Goal: Book appointment/travel/reservation

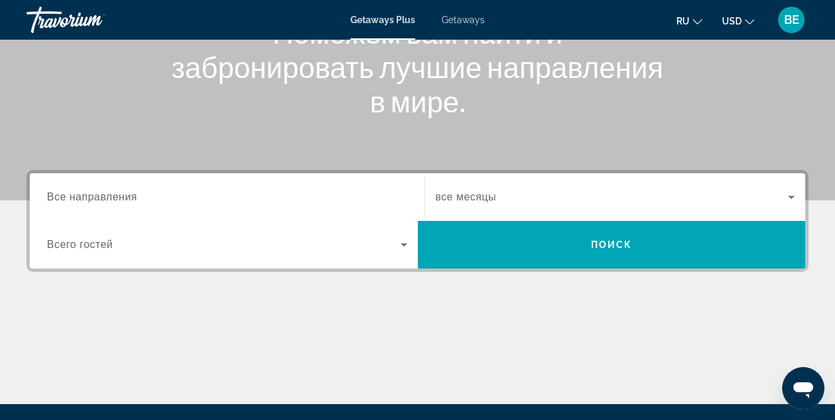
scroll to position [198, 0]
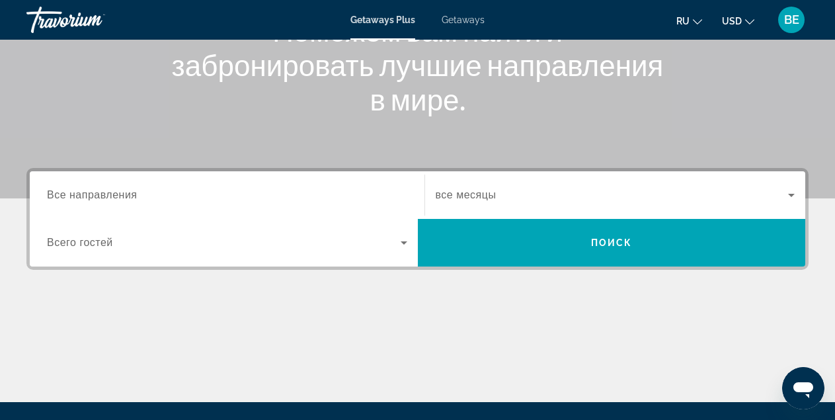
click at [138, 195] on input "Destination Все направления" at bounding box center [227, 196] width 360 height 16
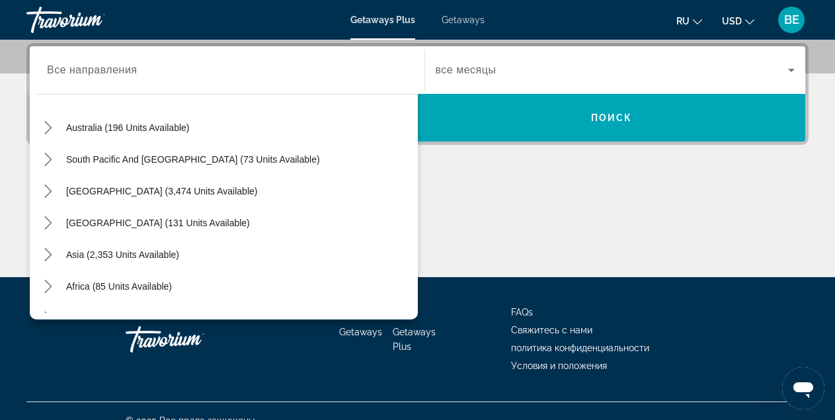
scroll to position [194, 0]
click at [126, 254] on span "Asia (2,353 units available)" at bounding box center [122, 253] width 113 height 11
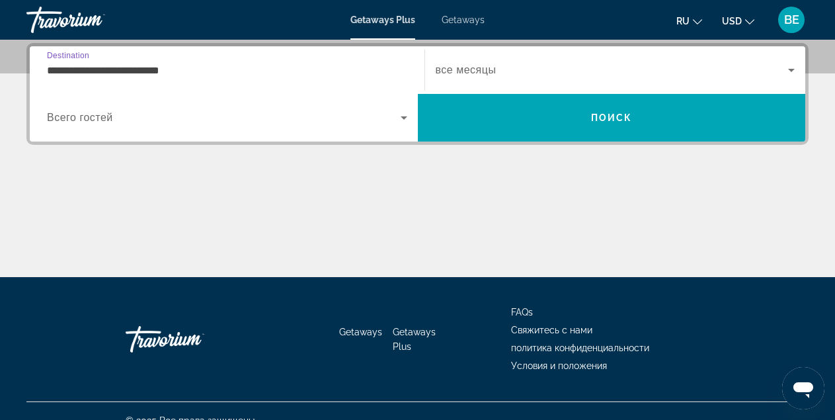
click at [188, 70] on input "**********" at bounding box center [227, 71] width 360 height 16
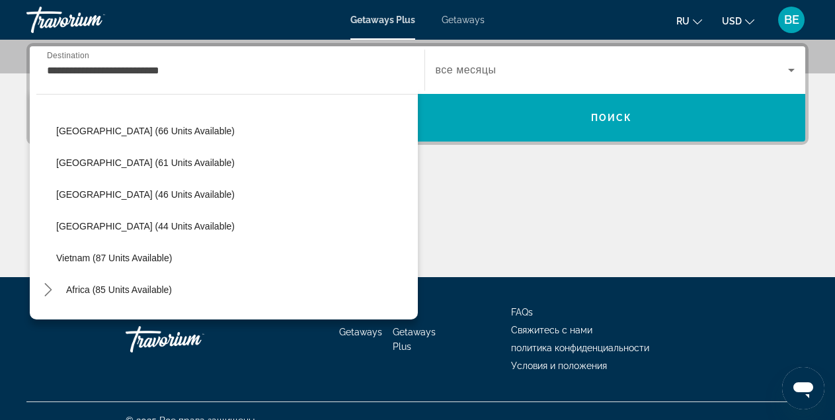
scroll to position [516, 0]
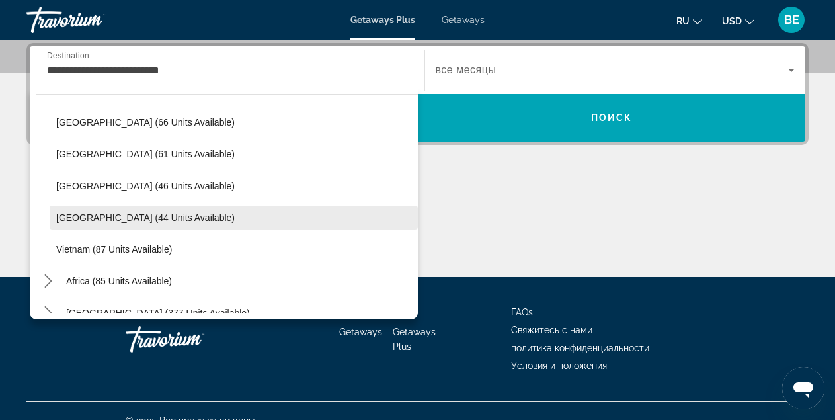
click at [113, 219] on span "[GEOGRAPHIC_DATA] (44 units available)" at bounding box center [145, 217] width 179 height 11
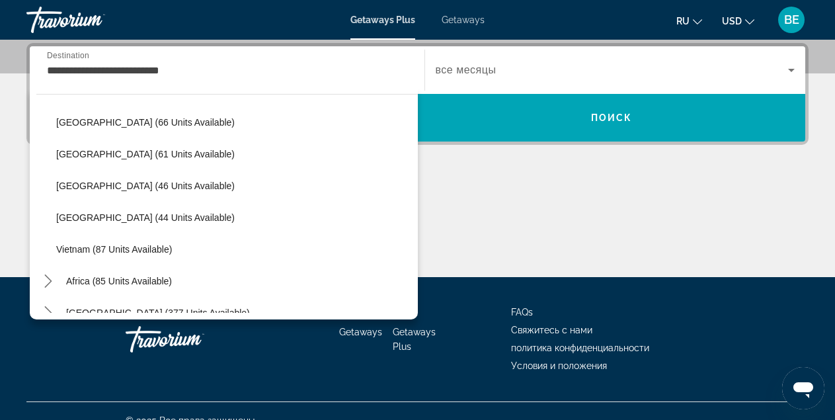
type input "**********"
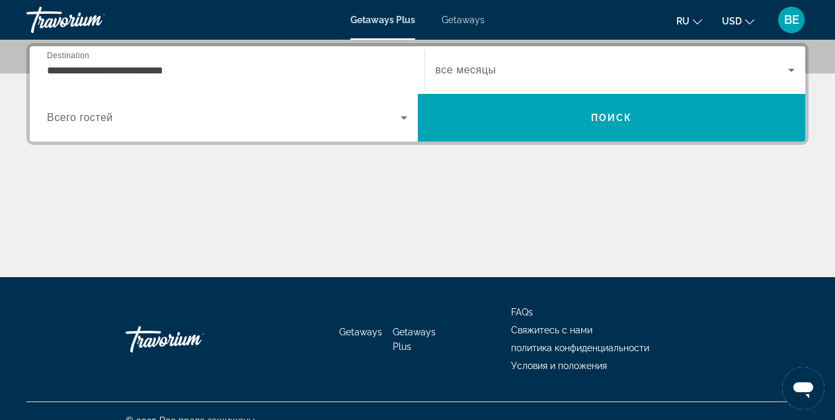
click at [495, 69] on span "все месяцы" at bounding box center [466, 69] width 61 height 11
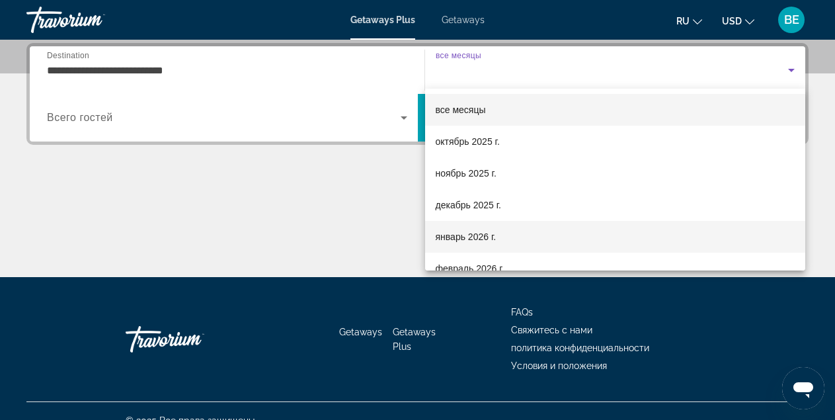
click at [484, 238] on span "январь 2026 г." at bounding box center [466, 237] width 61 height 16
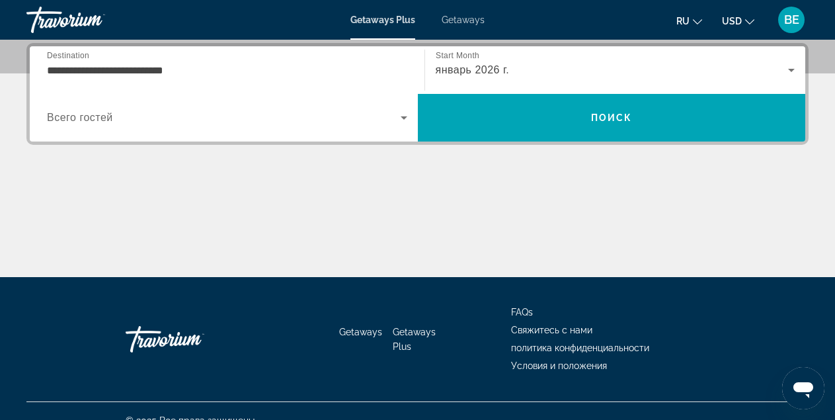
click at [109, 116] on span "Всего гостей" at bounding box center [80, 117] width 66 height 11
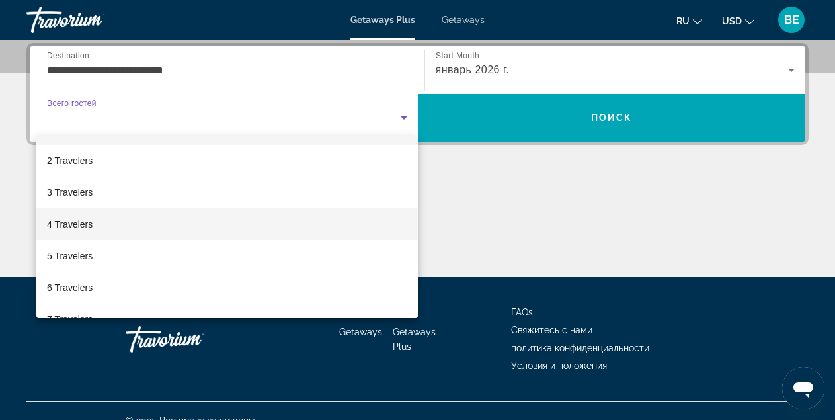
scroll to position [33, 0]
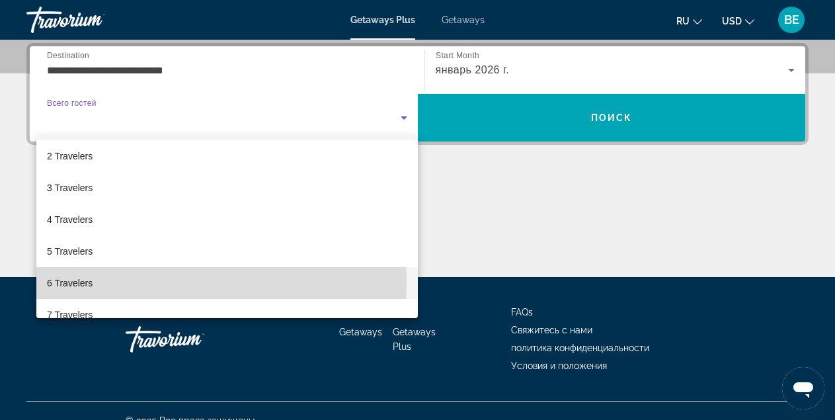
click at [64, 282] on span "6 Travelers" at bounding box center [70, 283] width 46 height 16
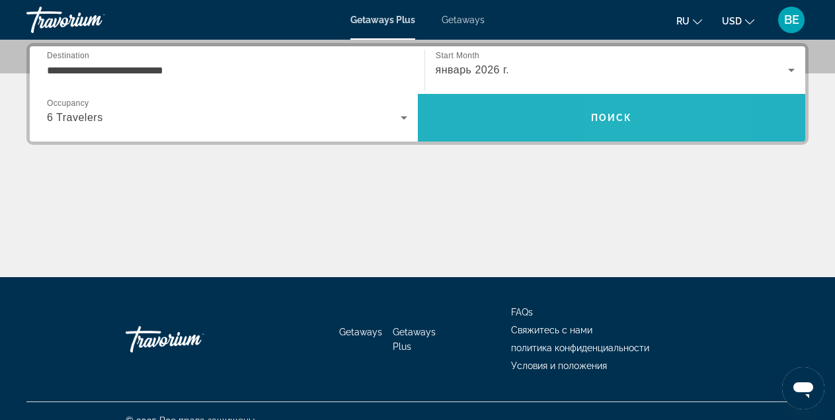
click at [614, 116] on span "Поиск" at bounding box center [612, 117] width 42 height 11
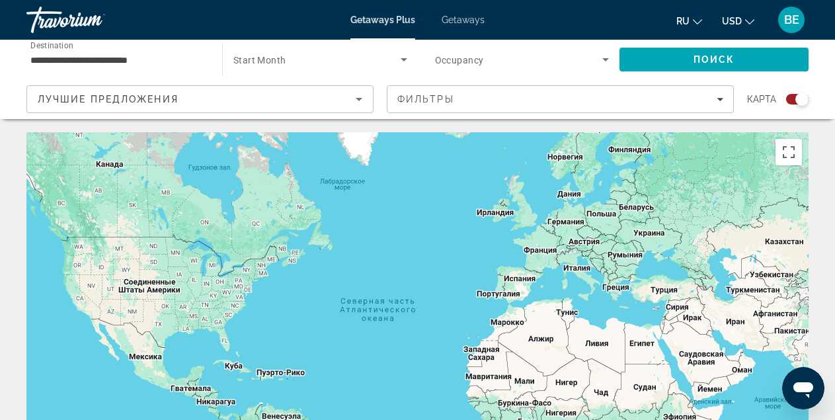
click at [153, 61] on input "**********" at bounding box center [117, 60] width 175 height 16
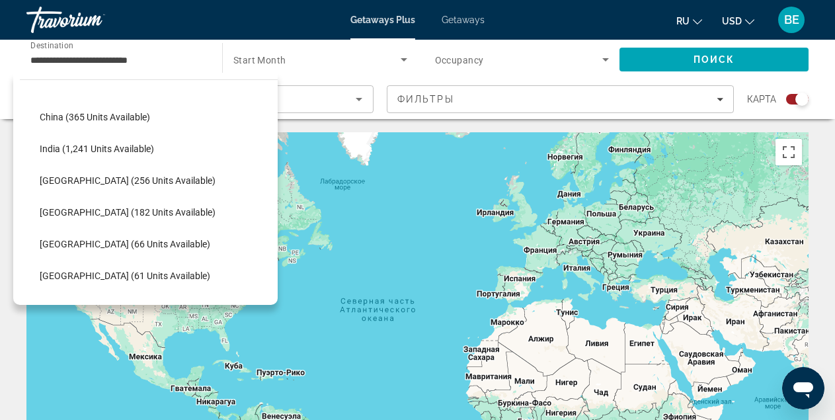
scroll to position [395, 0]
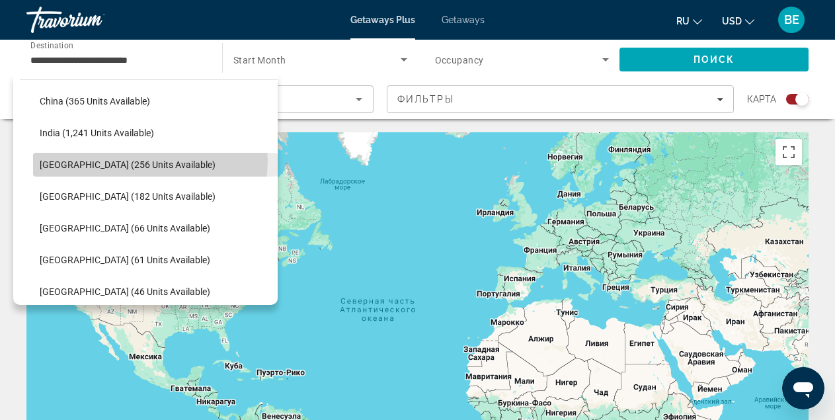
click at [145, 161] on span "[GEOGRAPHIC_DATA] (256 units available)" at bounding box center [128, 164] width 176 height 11
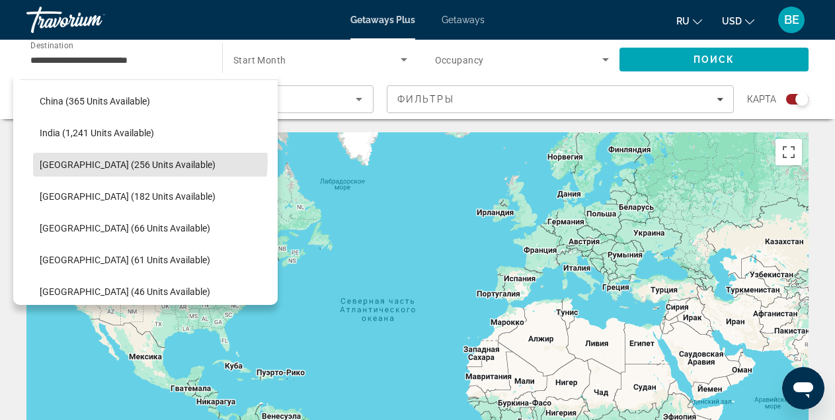
type input "**********"
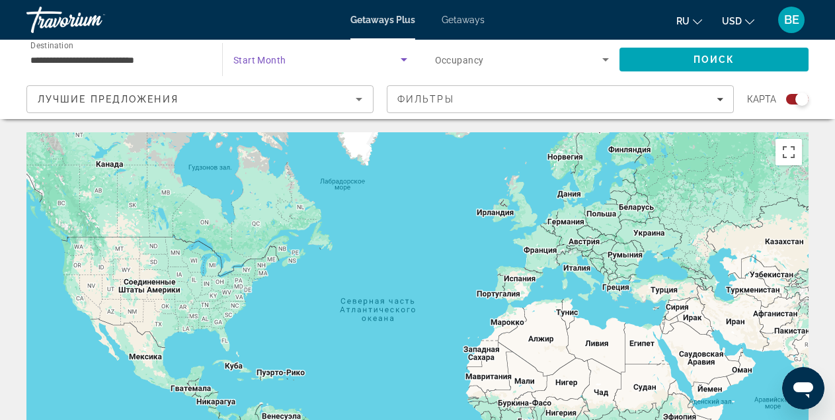
click at [402, 59] on icon "Search widget" at bounding box center [404, 59] width 7 height 3
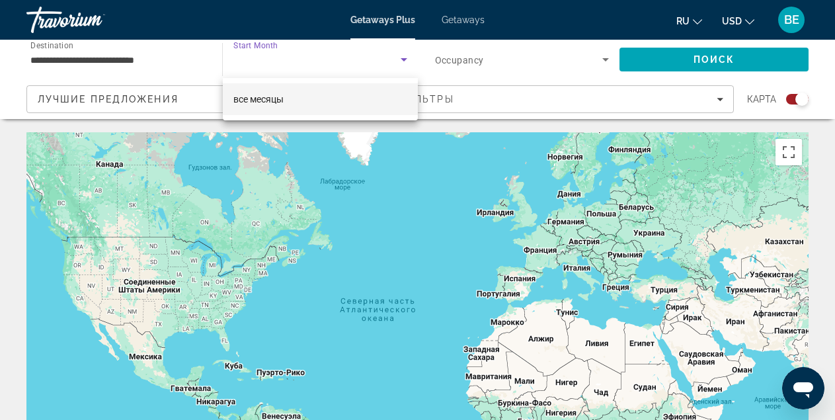
click at [317, 102] on mat-option "все месяцы" at bounding box center [320, 99] width 195 height 32
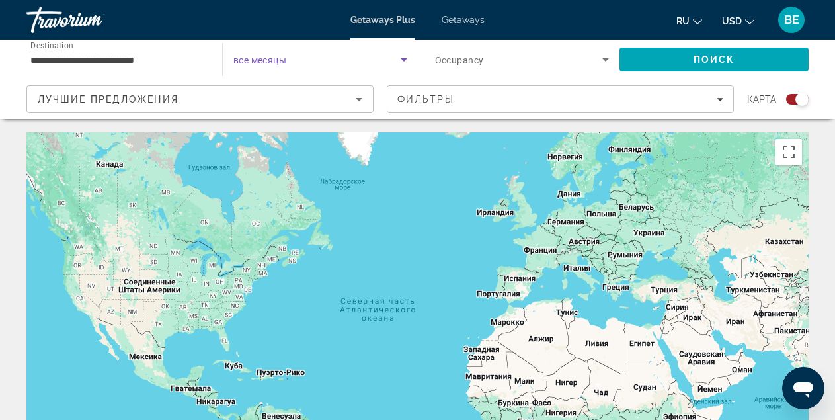
click at [405, 58] on icon "Search widget" at bounding box center [404, 59] width 7 height 3
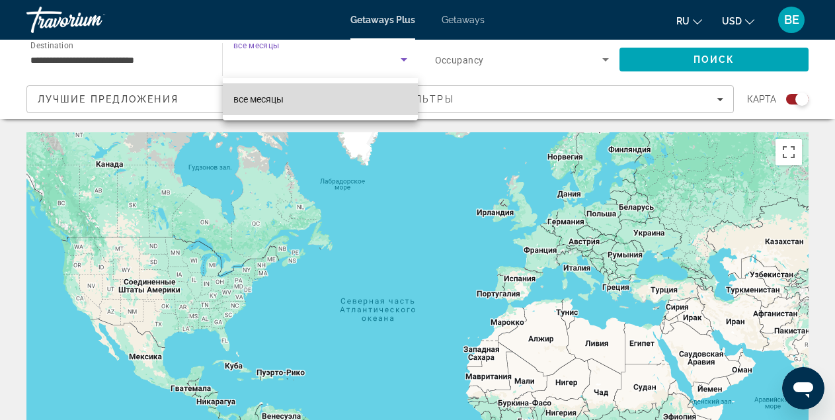
click at [350, 99] on mat-option "все месяцы" at bounding box center [320, 99] width 195 height 32
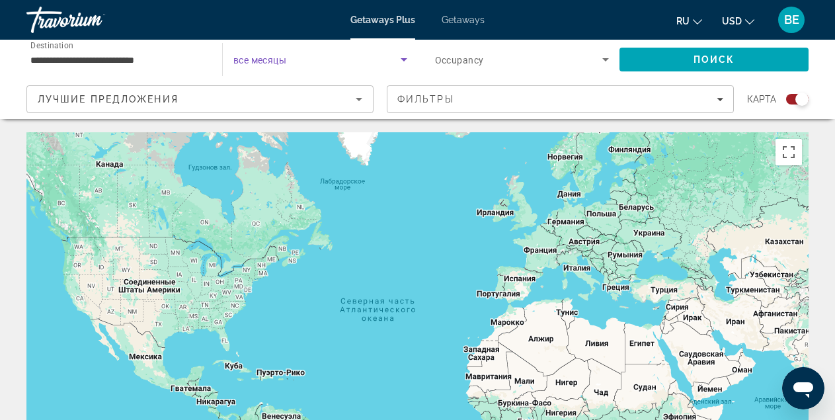
click at [404, 60] on icon "Search widget" at bounding box center [404, 59] width 7 height 3
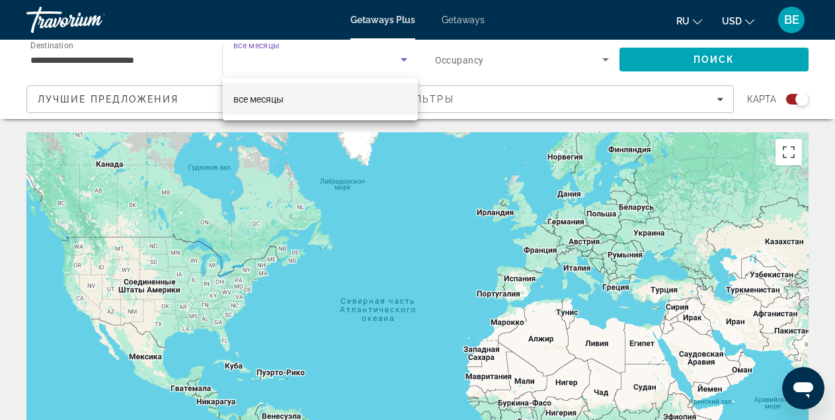
click at [395, 102] on mat-option "все месяцы" at bounding box center [320, 99] width 195 height 32
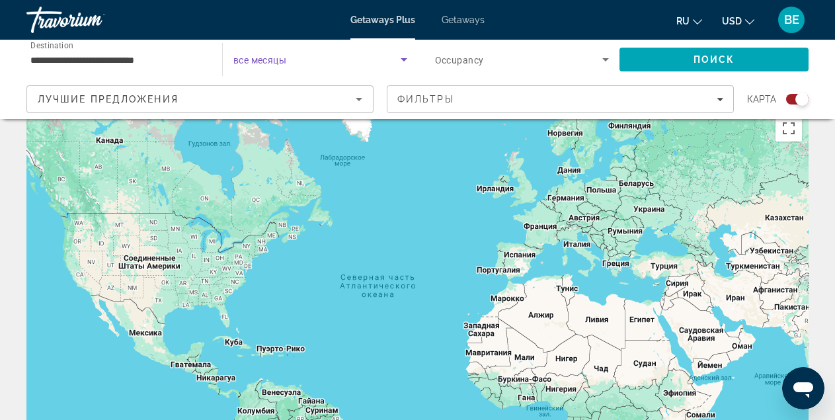
scroll to position [0, 0]
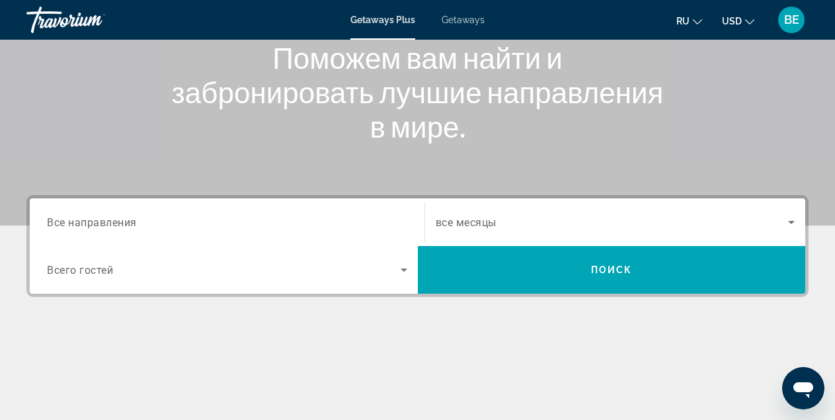
scroll to position [173, 0]
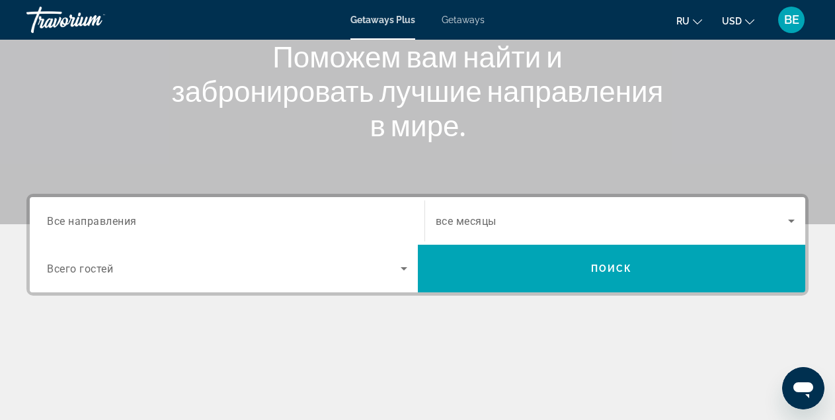
click at [135, 222] on span "Все направления" at bounding box center [92, 220] width 90 height 13
click at [135, 222] on input "Destination Все направления" at bounding box center [227, 222] width 360 height 16
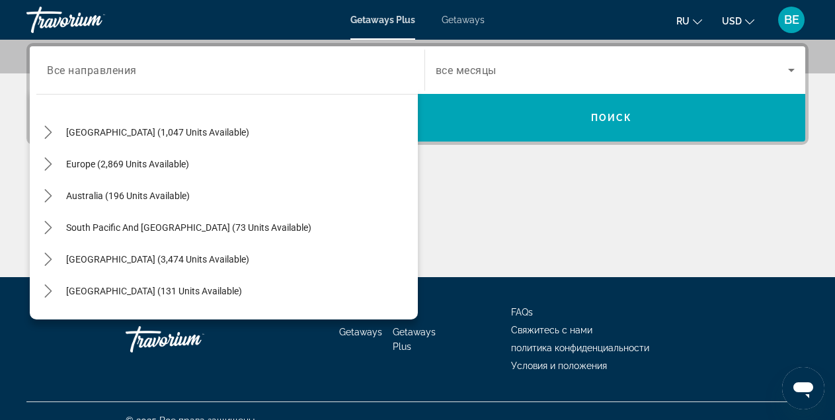
scroll to position [123, 0]
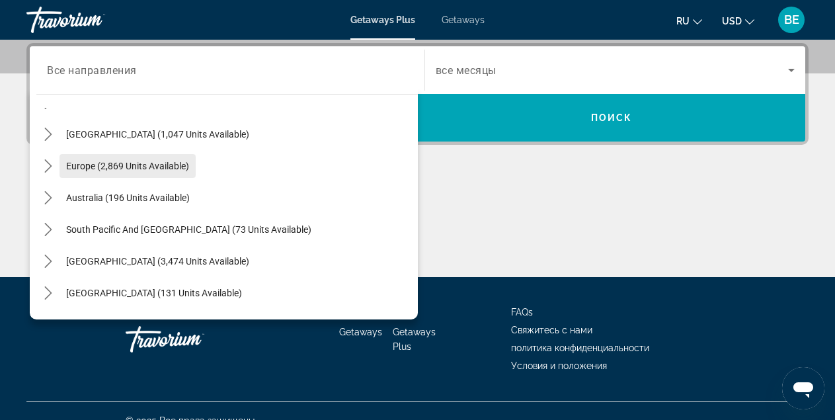
click at [145, 166] on span "Europe (2,869 units available)" at bounding box center [127, 166] width 123 height 11
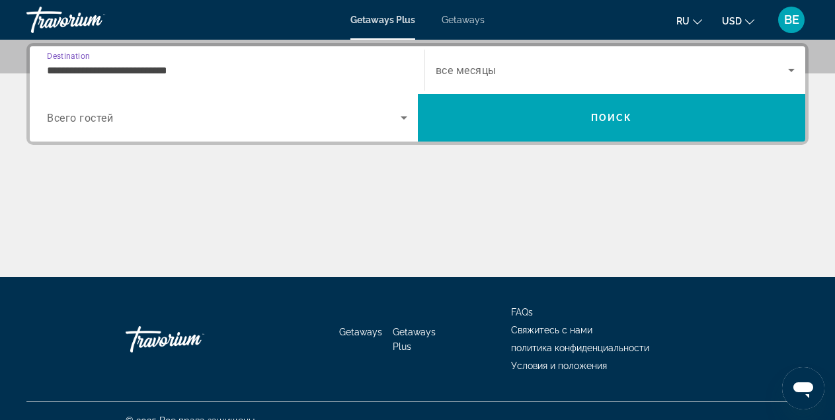
click at [202, 73] on input "**********" at bounding box center [227, 71] width 360 height 16
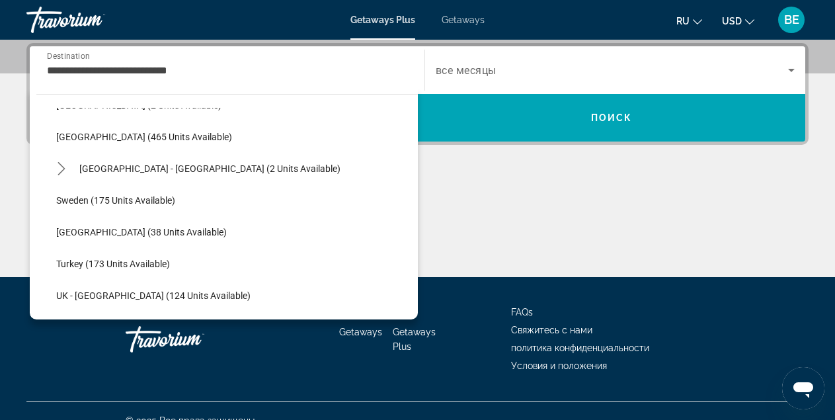
scroll to position [604, 0]
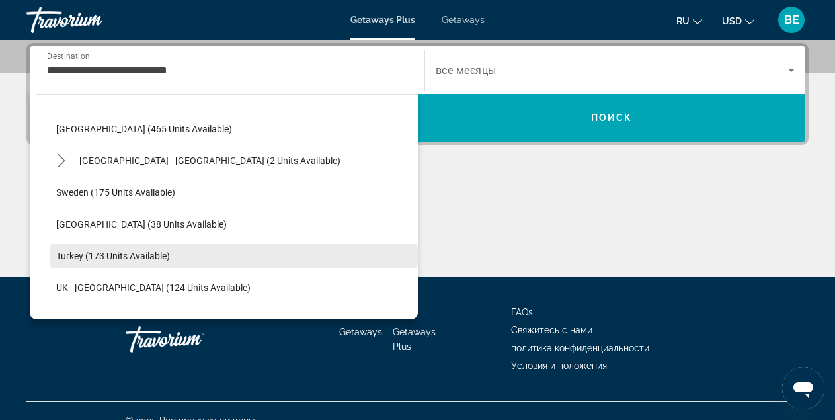
click at [136, 258] on span "Turkey (173 units available)" at bounding box center [113, 256] width 114 height 11
type input "**********"
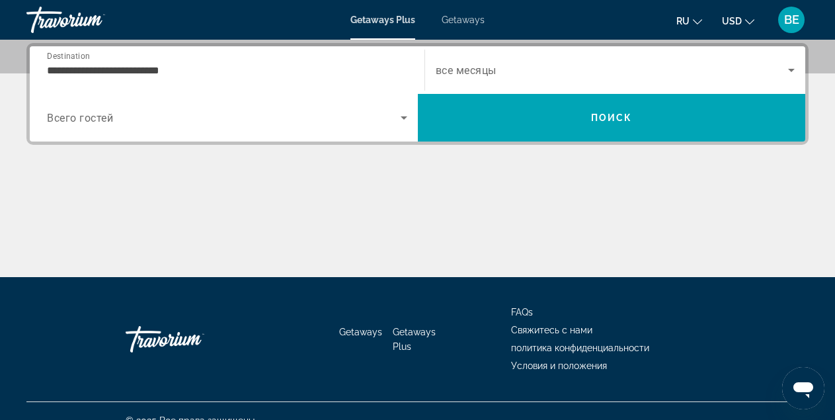
click at [489, 71] on span "все месяцы" at bounding box center [466, 70] width 61 height 13
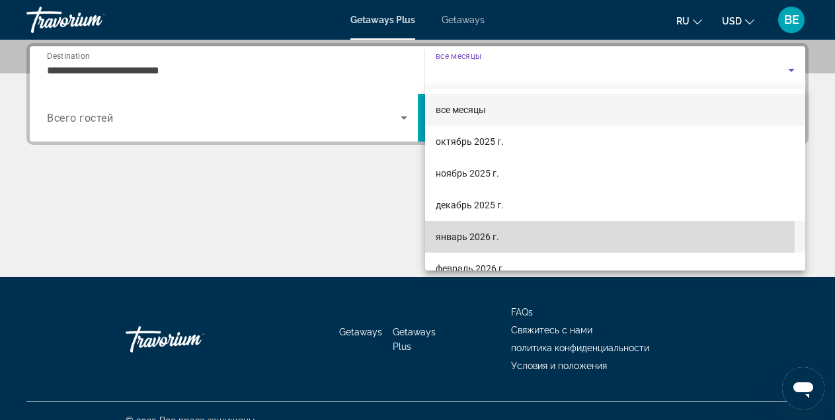
click at [483, 235] on span "январь 2026 г." at bounding box center [467, 237] width 63 height 16
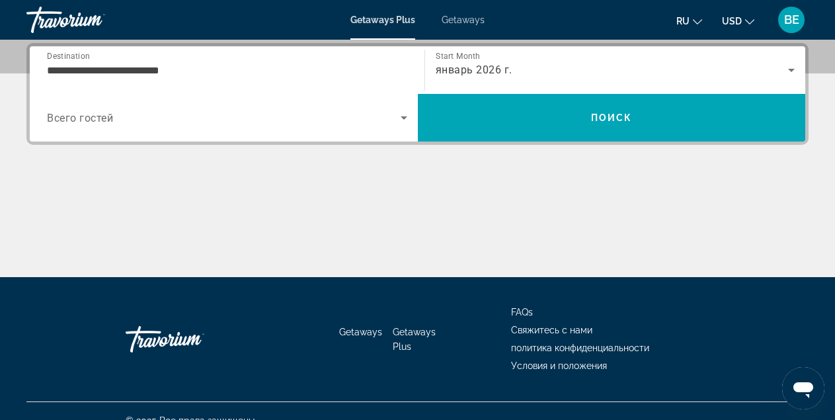
click at [108, 116] on span "Всего гостей" at bounding box center [80, 118] width 66 height 13
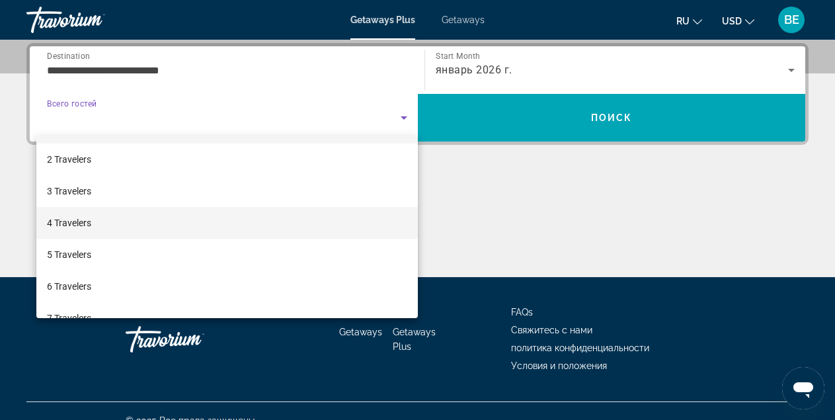
scroll to position [32, 0]
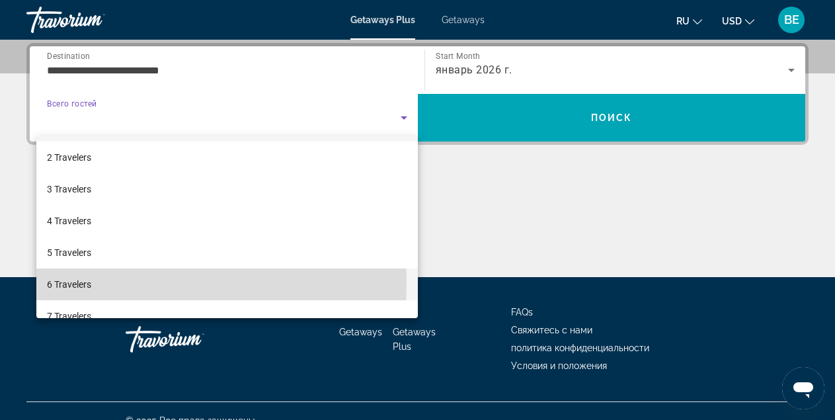
click at [61, 282] on span "6 Travelers" at bounding box center [69, 284] width 44 height 16
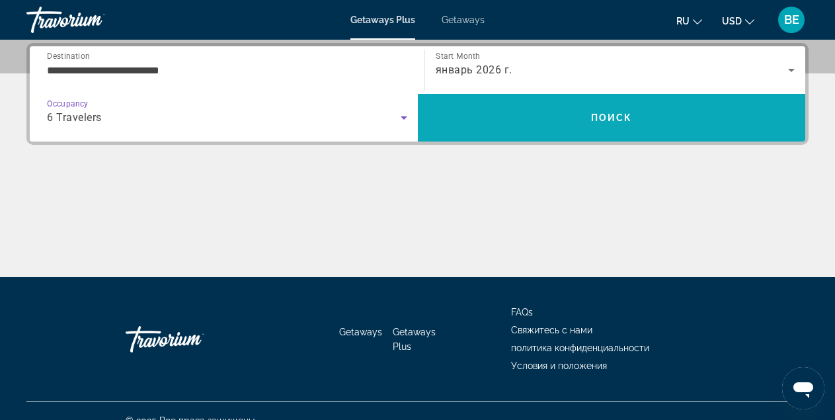
click at [609, 116] on span "Поиск" at bounding box center [612, 117] width 42 height 11
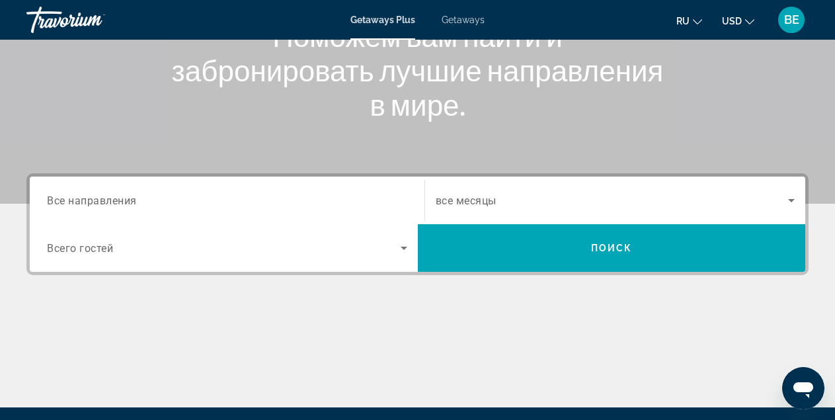
scroll to position [214, 0]
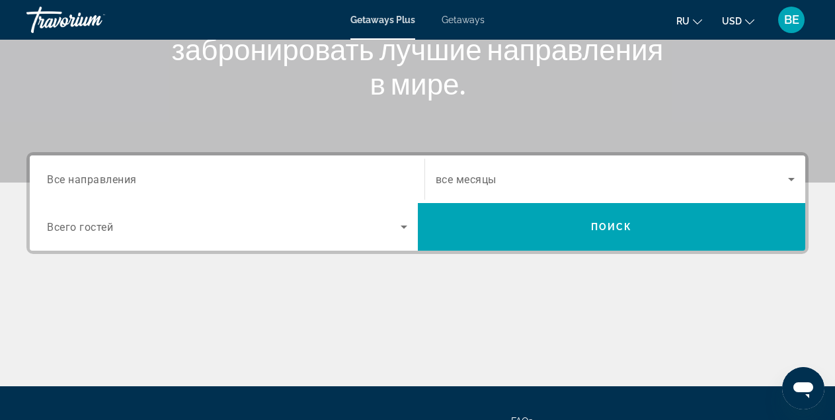
click at [138, 180] on div "Destination Все направления" at bounding box center [227, 180] width 360 height 38
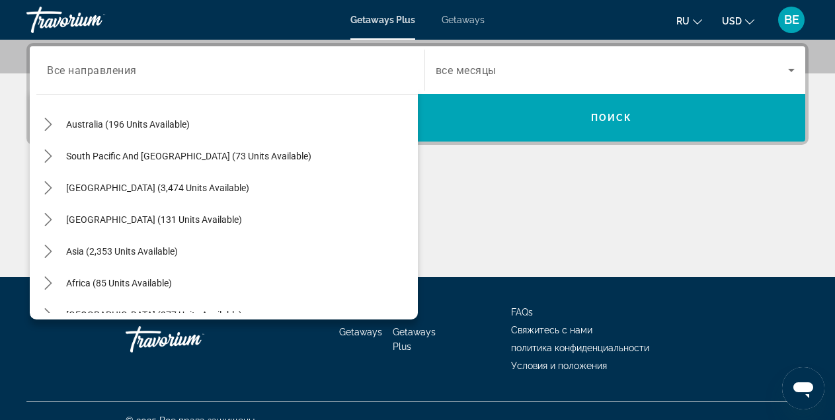
scroll to position [199, 0]
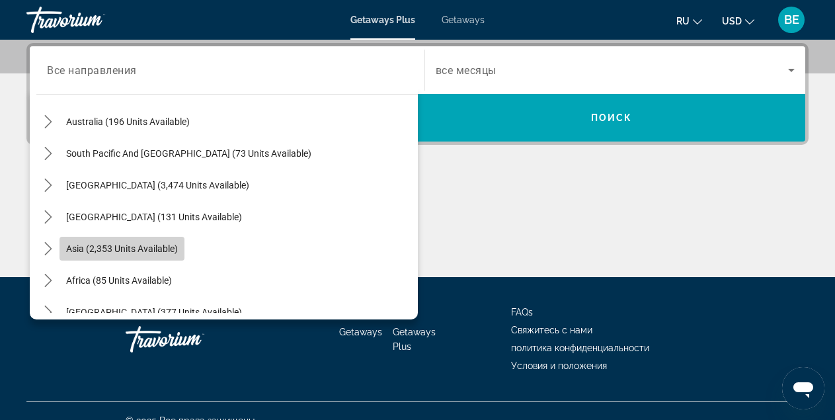
click at [136, 247] on span "Asia (2,353 units available)" at bounding box center [122, 248] width 112 height 11
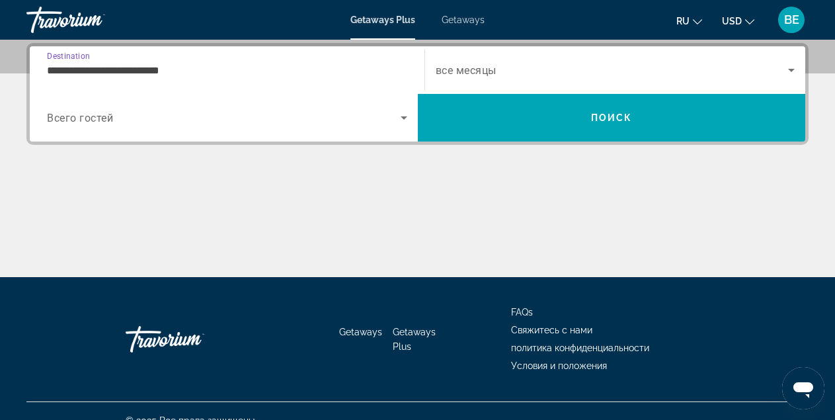
click at [182, 73] on input "**********" at bounding box center [227, 71] width 360 height 16
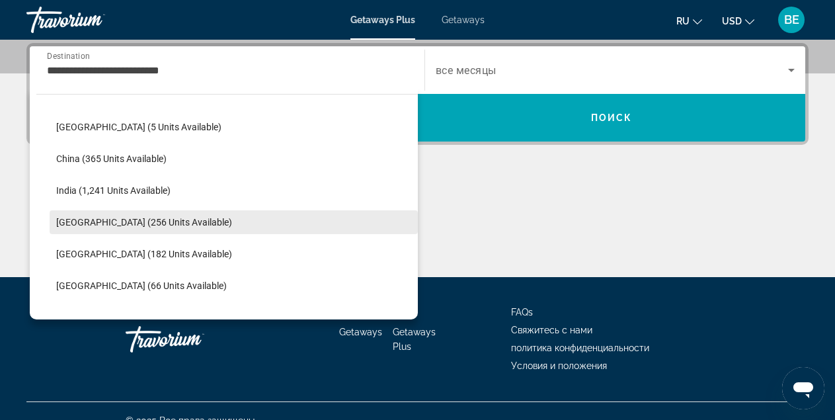
scroll to position [358, 0]
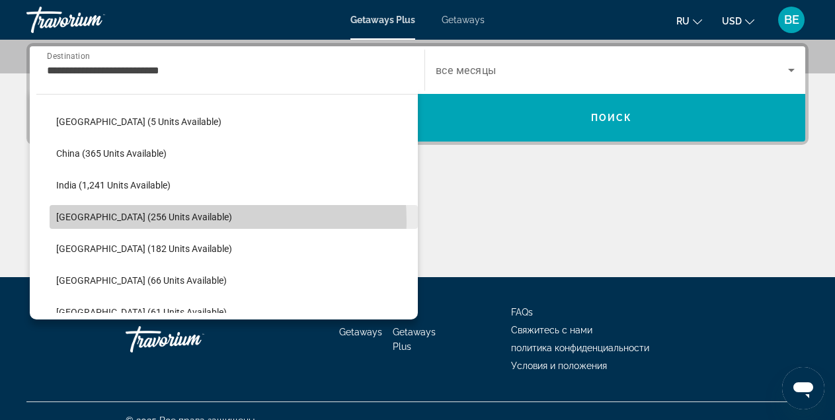
click at [156, 222] on span "[GEOGRAPHIC_DATA] (256 units available)" at bounding box center [144, 217] width 176 height 11
type input "**********"
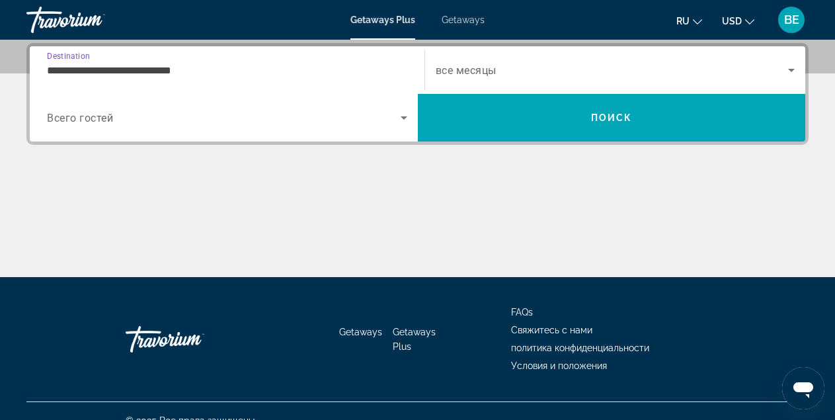
click at [498, 72] on span "Search widget" at bounding box center [612, 70] width 353 height 16
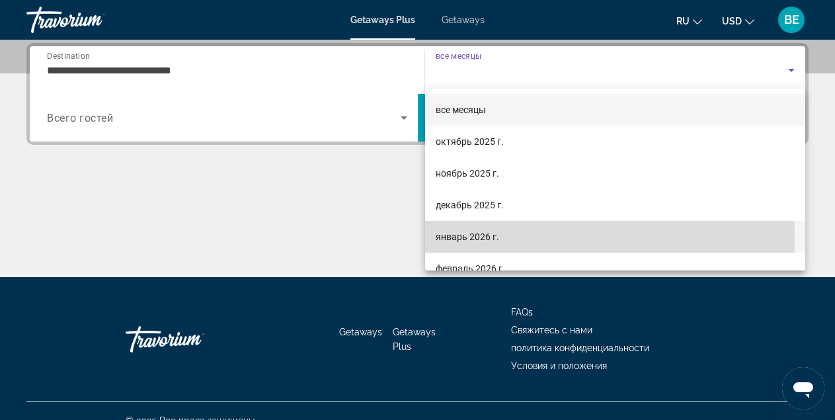
click at [485, 239] on span "январь 2026 г." at bounding box center [467, 237] width 63 height 16
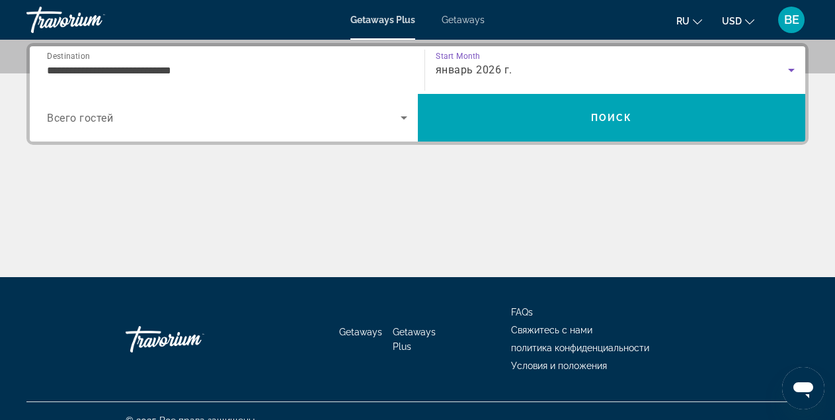
click at [118, 118] on span "Search widget" at bounding box center [224, 118] width 354 height 16
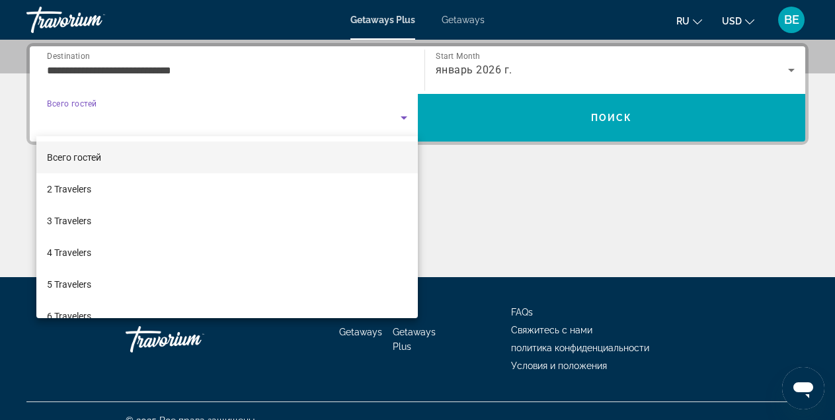
scroll to position [33, 0]
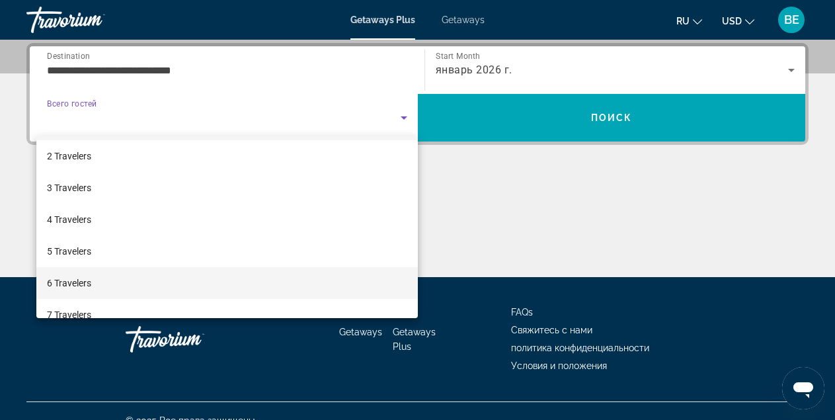
click at [72, 282] on span "6 Travelers" at bounding box center [69, 283] width 44 height 16
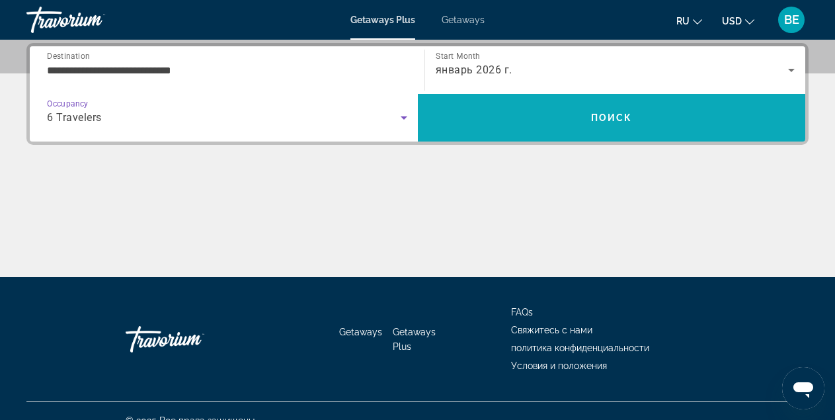
click at [602, 120] on span "Поиск" at bounding box center [612, 117] width 42 height 11
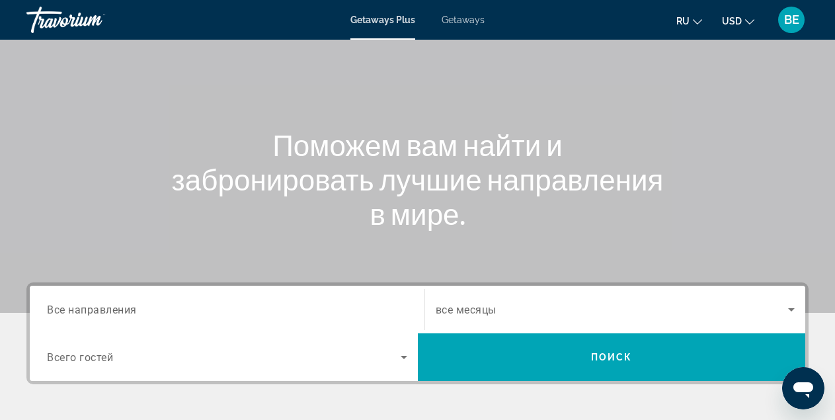
scroll to position [105, 0]
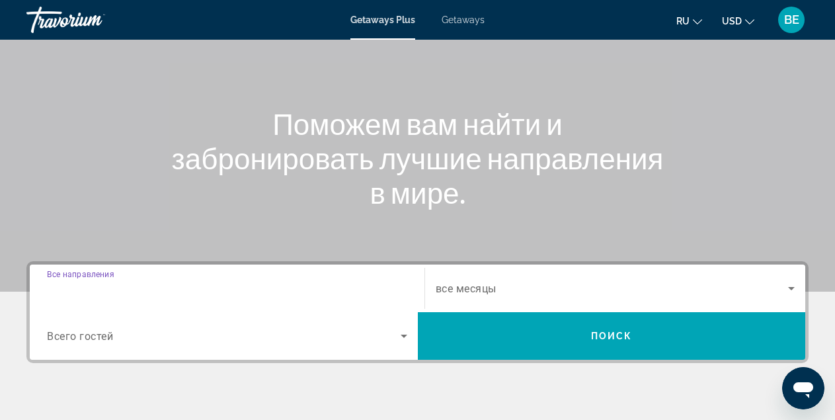
click at [139, 290] on input "Destination Все направления" at bounding box center [227, 289] width 360 height 16
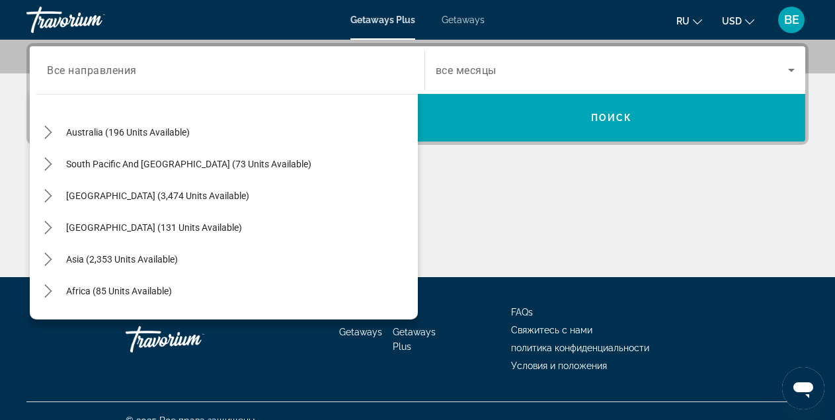
scroll to position [193, 0]
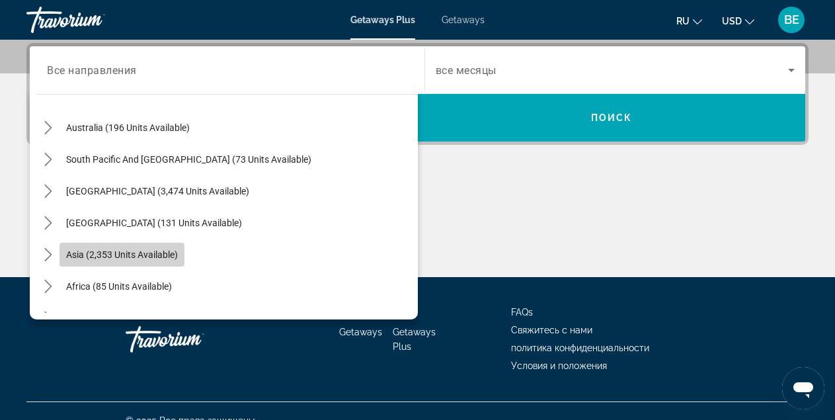
click at [104, 255] on span "Asia (2,353 units available)" at bounding box center [122, 254] width 112 height 11
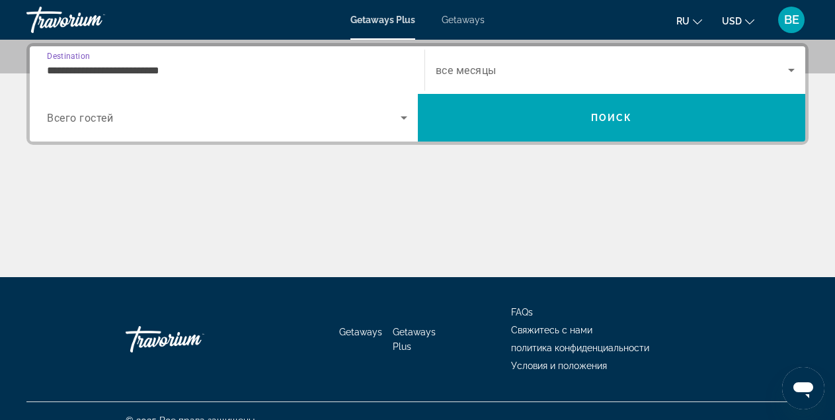
click at [186, 69] on input "**********" at bounding box center [227, 71] width 360 height 16
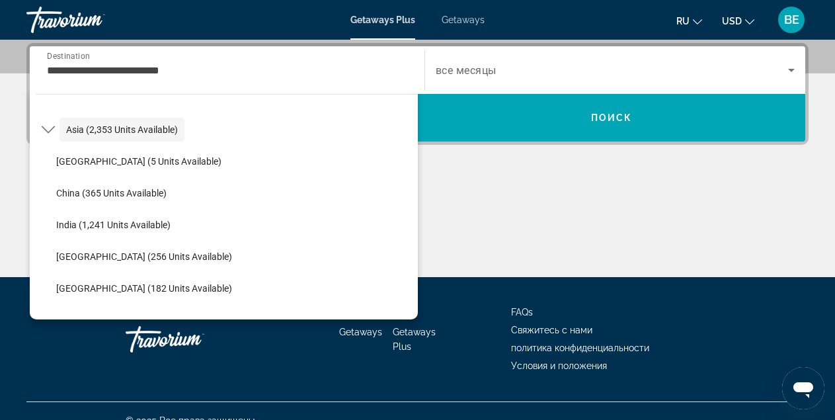
scroll to position [321, 0]
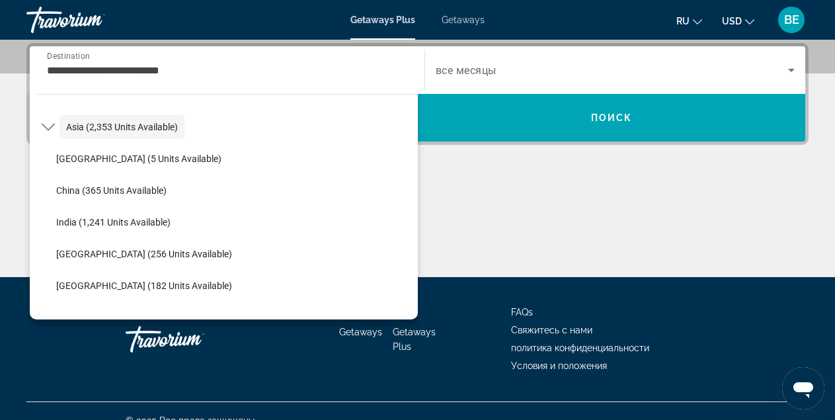
click at [142, 222] on span "India (1,241 units available)" at bounding box center [113, 222] width 114 height 11
type input "**********"
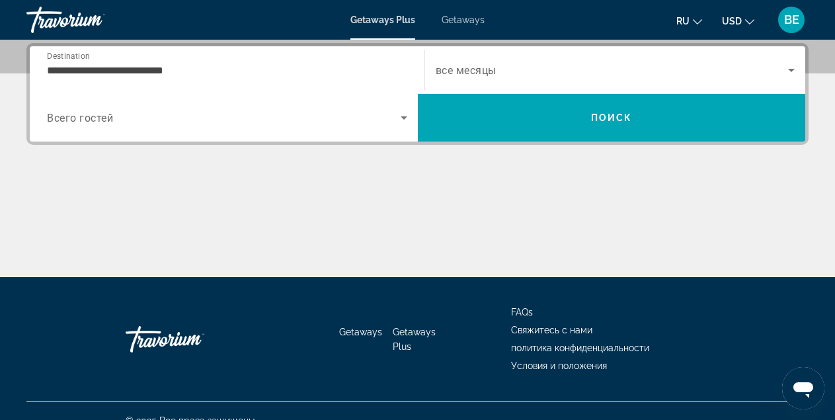
click at [491, 70] on span "все месяцы" at bounding box center [466, 70] width 61 height 13
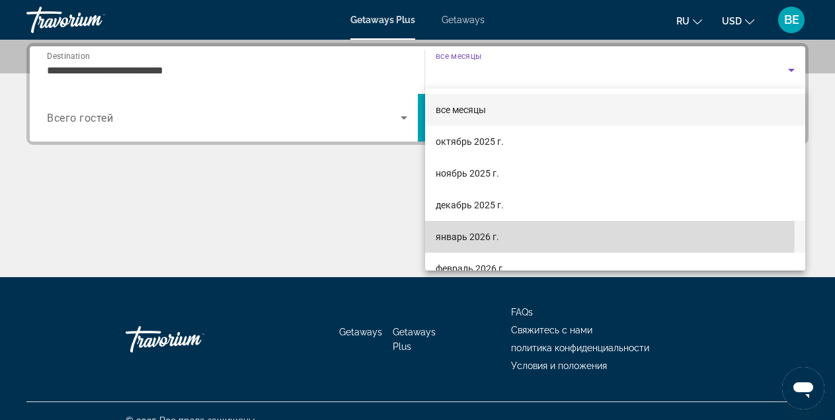
click at [491, 235] on span "январь 2026 г." at bounding box center [467, 237] width 63 height 16
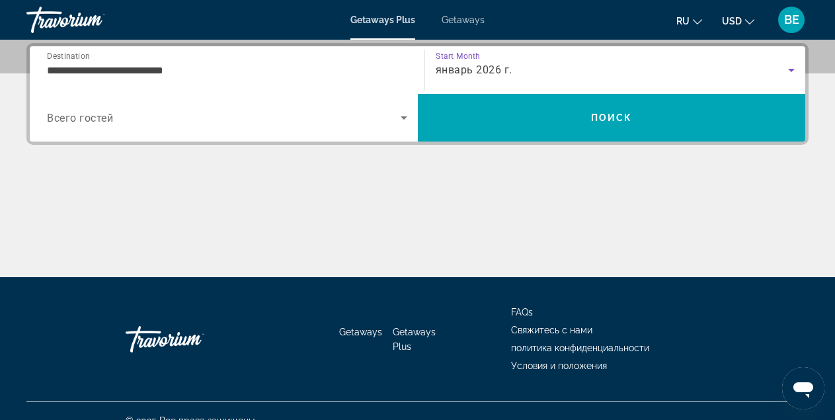
click at [112, 120] on span "Всего гостей" at bounding box center [80, 118] width 66 height 13
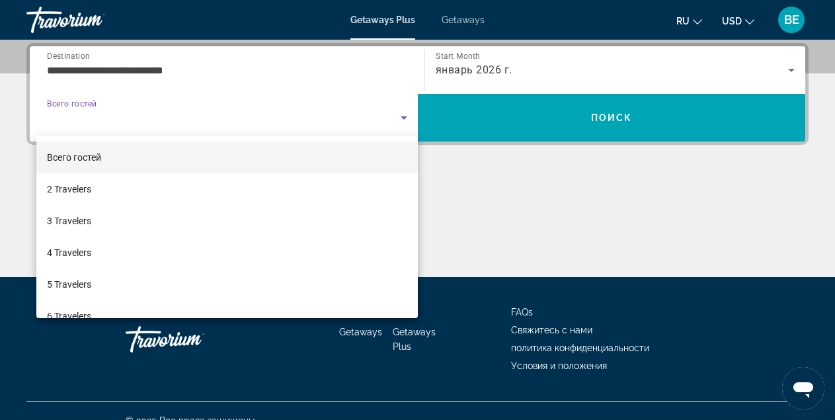
scroll to position [23, 0]
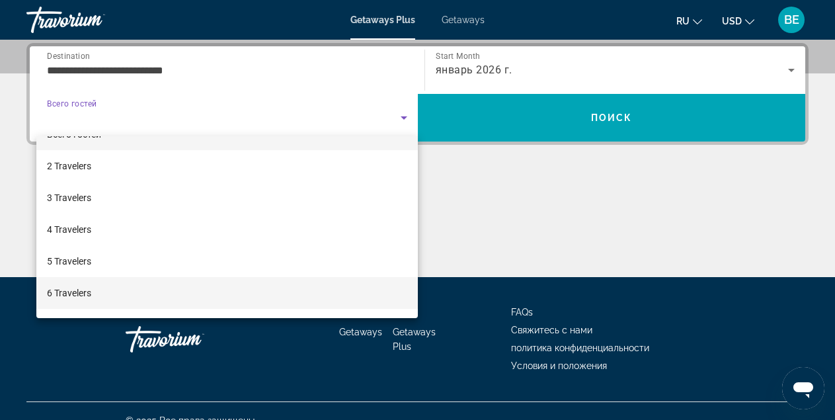
click at [59, 291] on span "6 Travelers" at bounding box center [69, 293] width 44 height 16
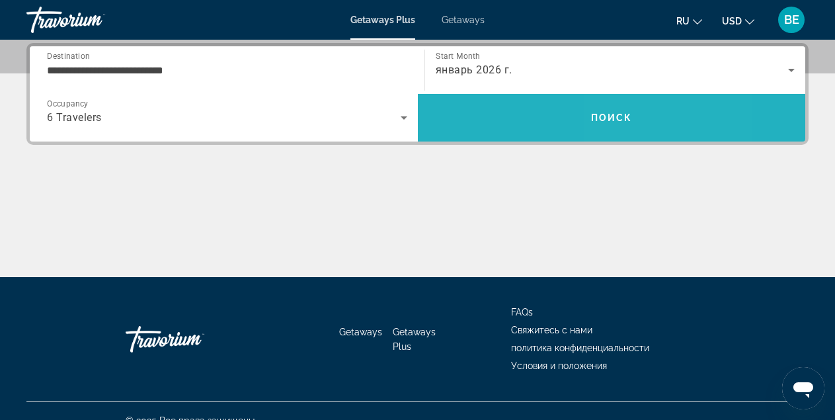
click at [616, 118] on span "Поиск" at bounding box center [612, 117] width 42 height 11
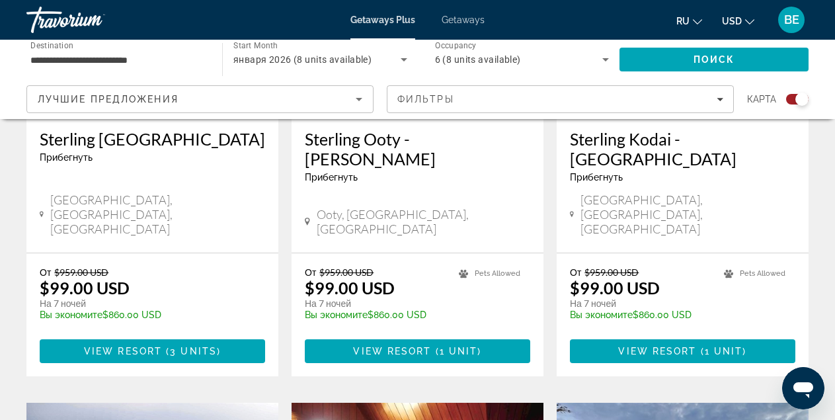
scroll to position [680, 0]
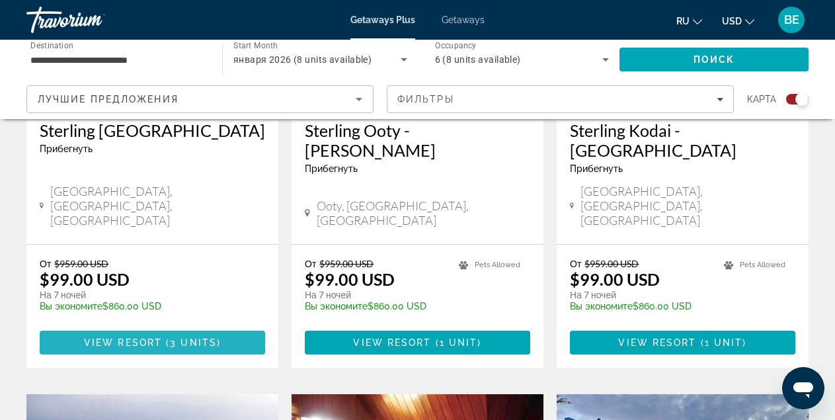
click at [167, 337] on span "( 3 units )" at bounding box center [191, 342] width 59 height 11
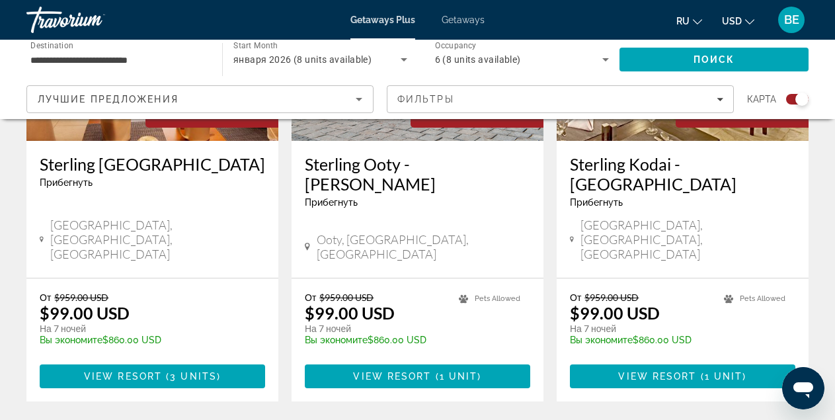
scroll to position [655, 0]
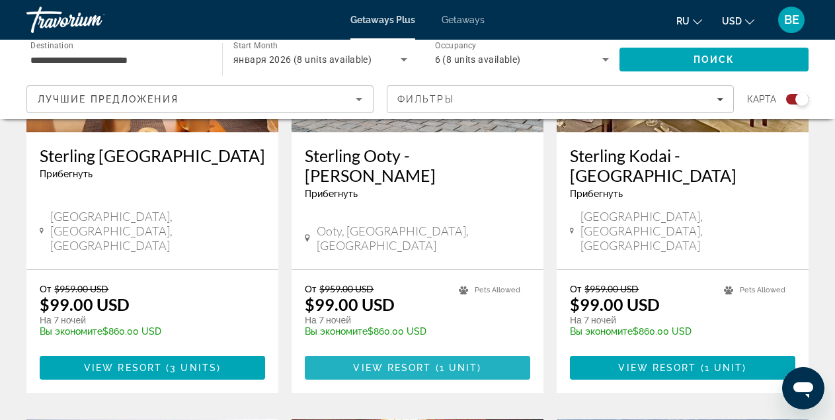
click at [428, 362] on span "View Resort" at bounding box center [392, 367] width 78 height 11
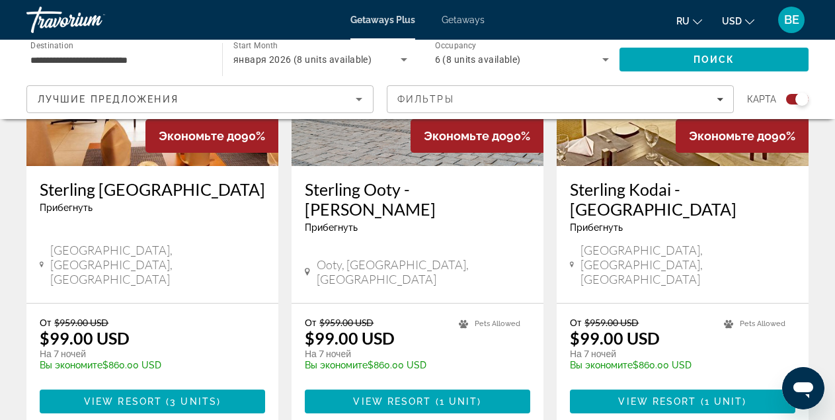
scroll to position [632, 0]
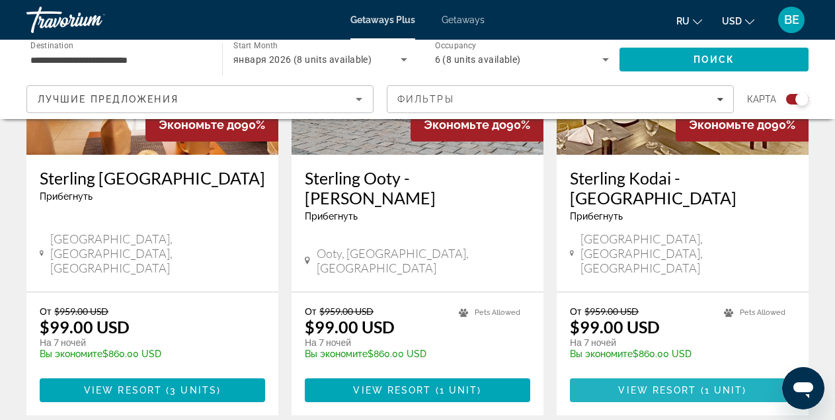
click at [666, 385] on span "View Resort" at bounding box center [657, 390] width 78 height 11
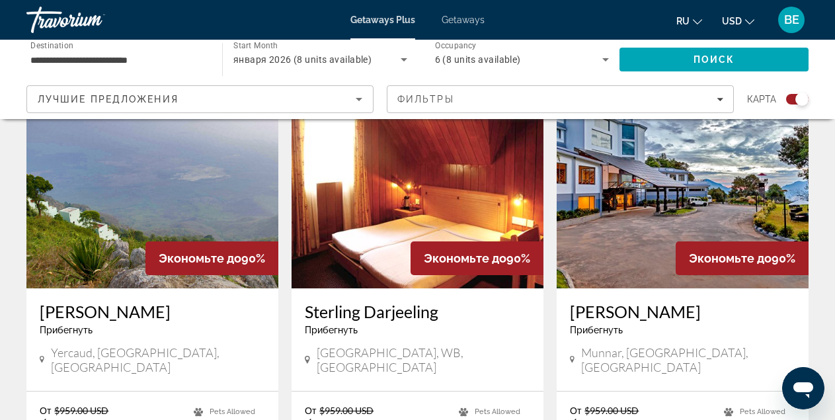
scroll to position [1058, 0]
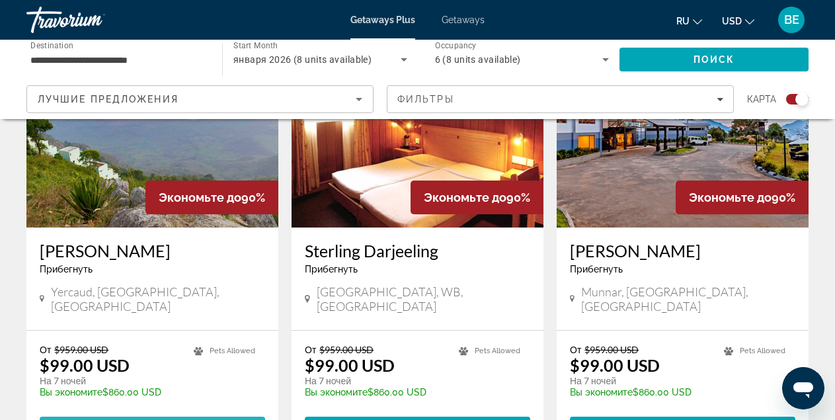
click at [160, 419] on span "View Resort" at bounding box center [127, 428] width 78 height 11
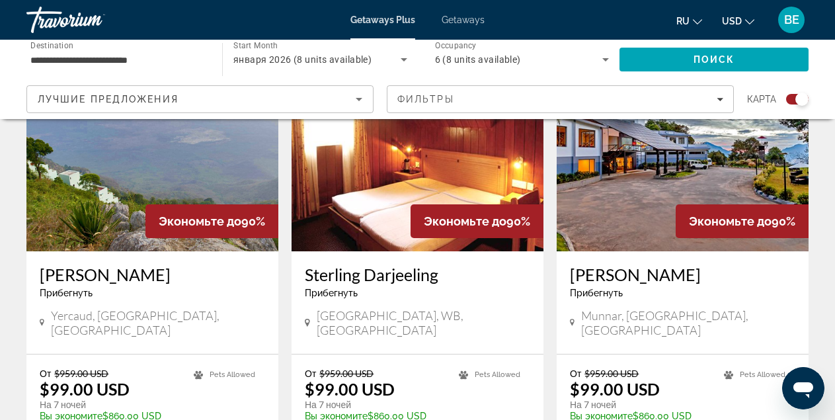
scroll to position [1058, 0]
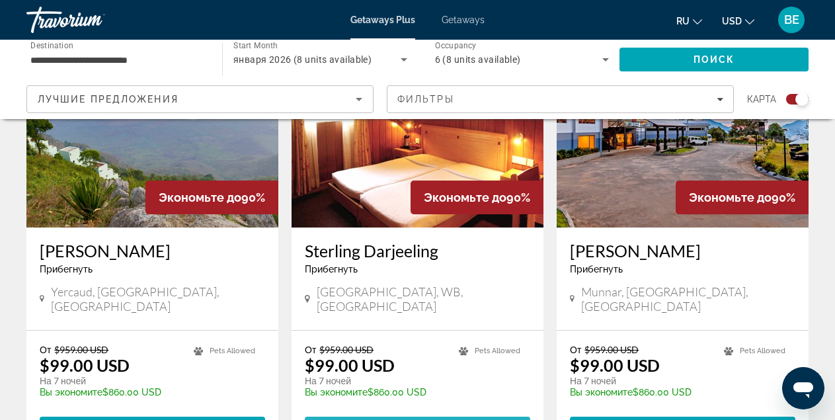
click at [403, 419] on span "View Resort" at bounding box center [392, 428] width 78 height 11
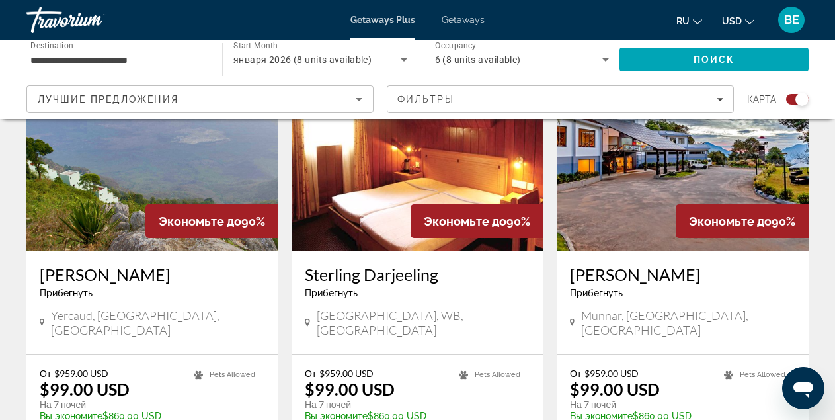
scroll to position [1190, 0]
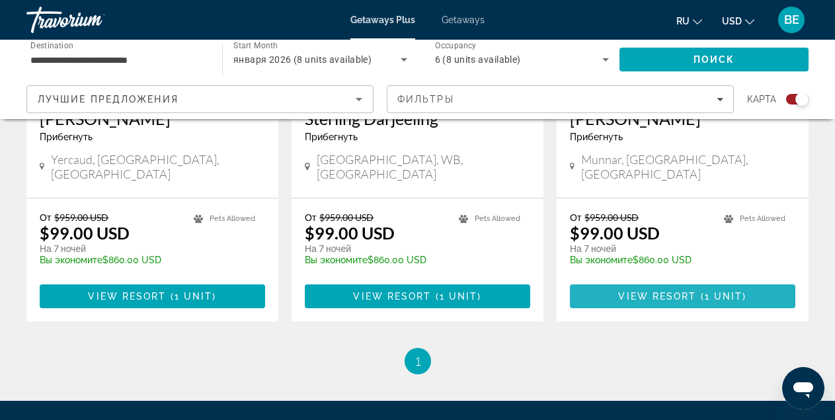
click at [673, 291] on span "View Resort" at bounding box center [657, 296] width 78 height 11
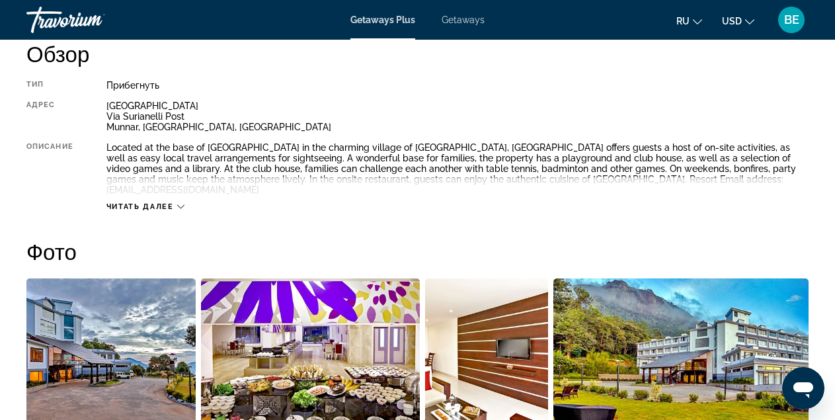
scroll to position [661, 0]
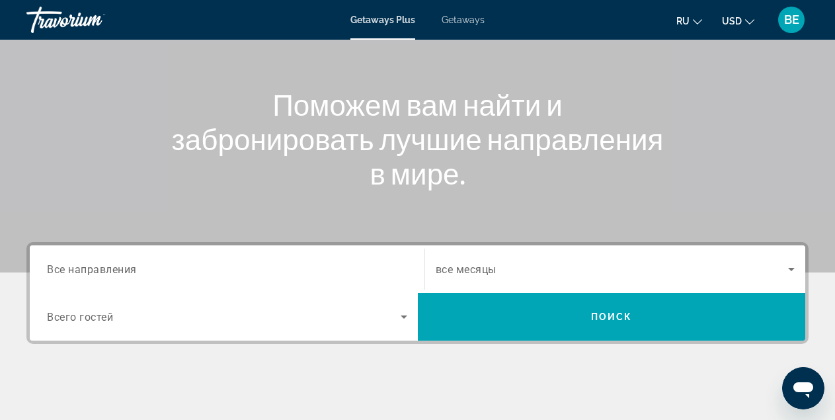
scroll to position [130, 0]
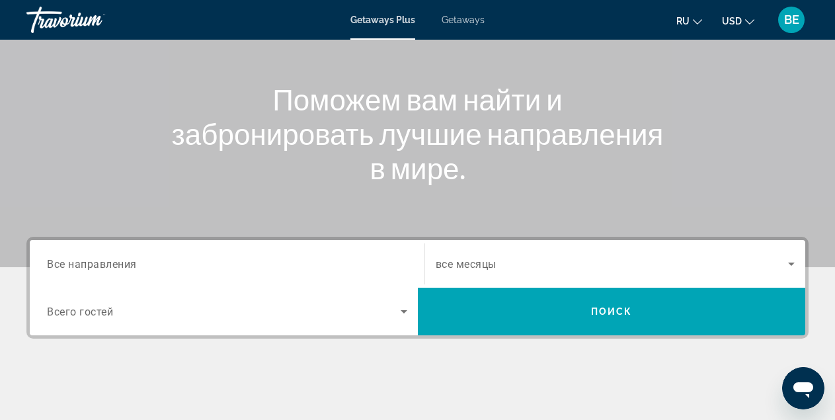
click at [140, 266] on input "Destination Все направления" at bounding box center [227, 265] width 360 height 16
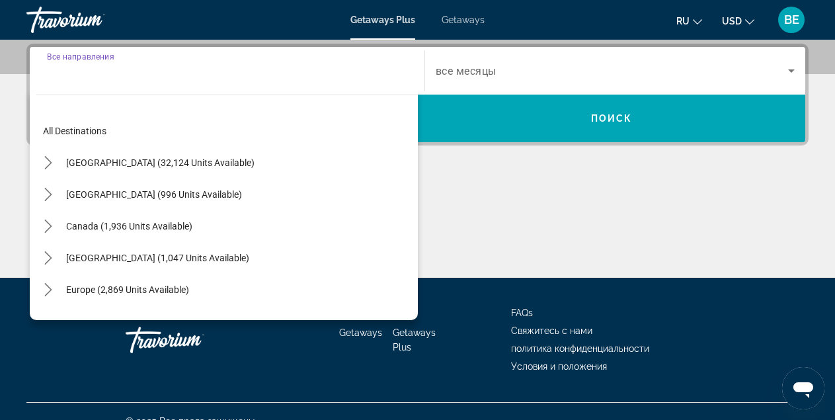
scroll to position [323, 0]
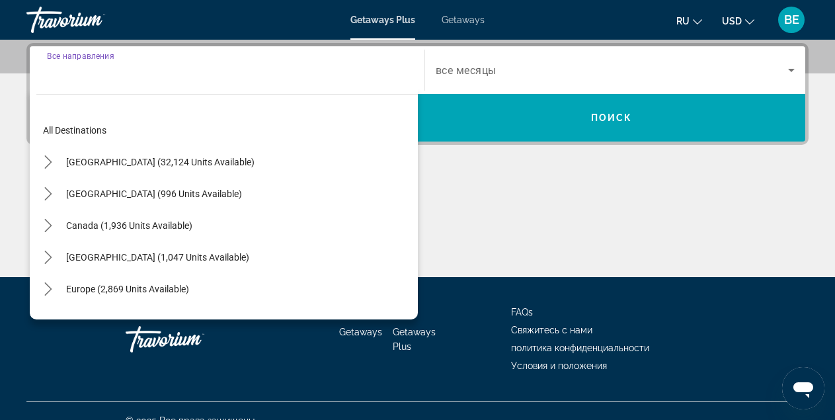
click at [153, 290] on span "Europe (2,869 units available)" at bounding box center [127, 289] width 123 height 11
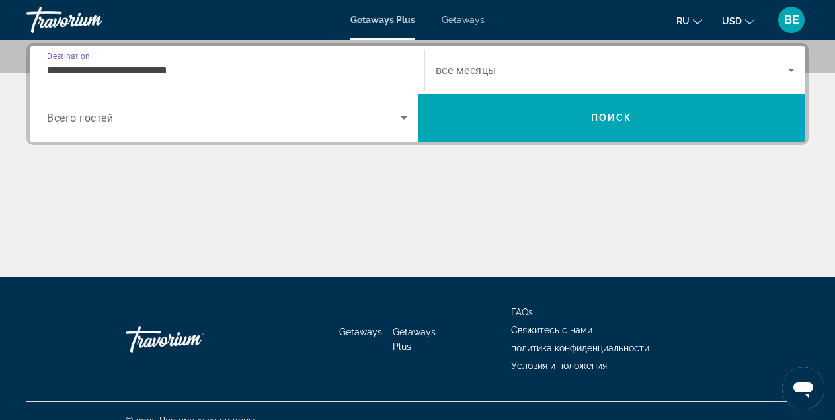
click at [200, 71] on input "**********" at bounding box center [227, 71] width 360 height 16
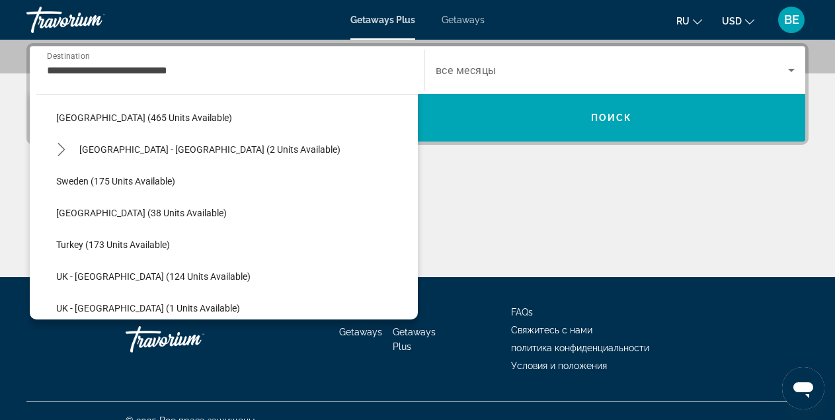
scroll to position [628, 0]
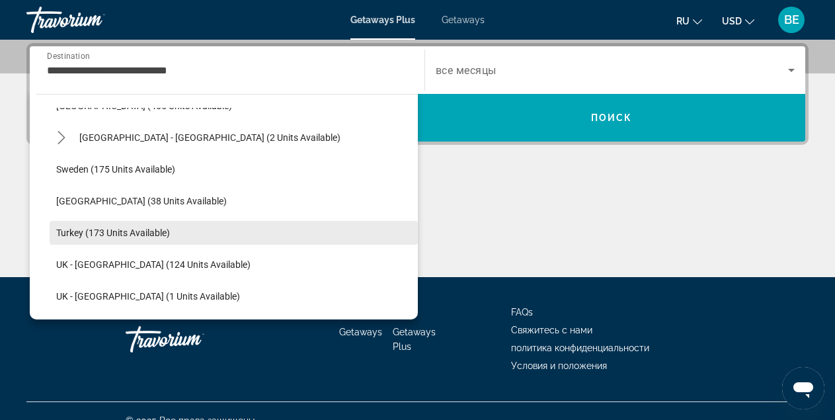
click at [136, 236] on span "Turkey (173 units available)" at bounding box center [113, 232] width 114 height 11
type input "**********"
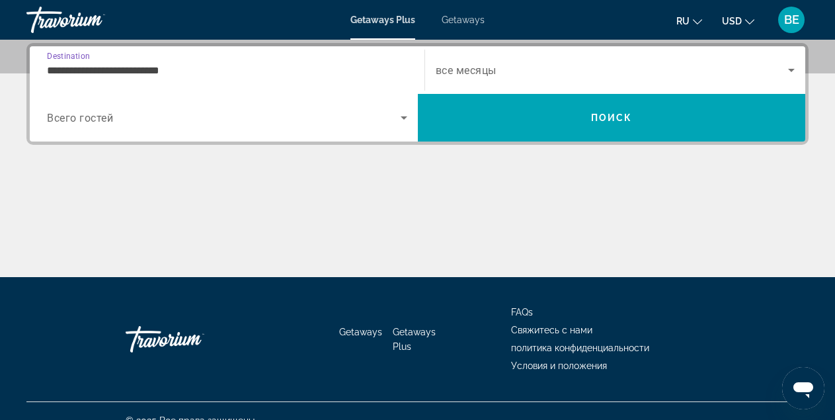
click at [496, 66] on span "все месяцы" at bounding box center [466, 70] width 61 height 13
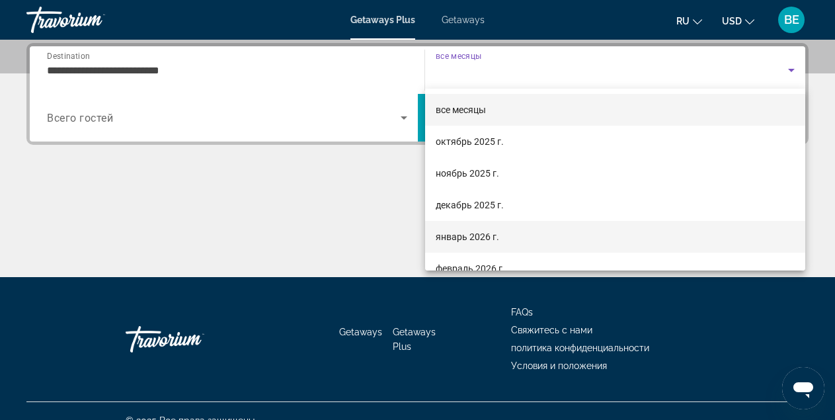
click at [486, 236] on span "январь 2026 г." at bounding box center [467, 237] width 63 height 16
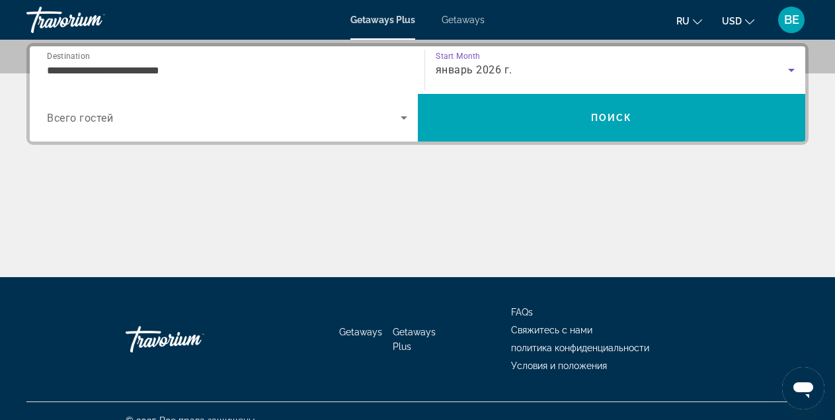
click at [114, 118] on span "Search widget" at bounding box center [224, 118] width 354 height 16
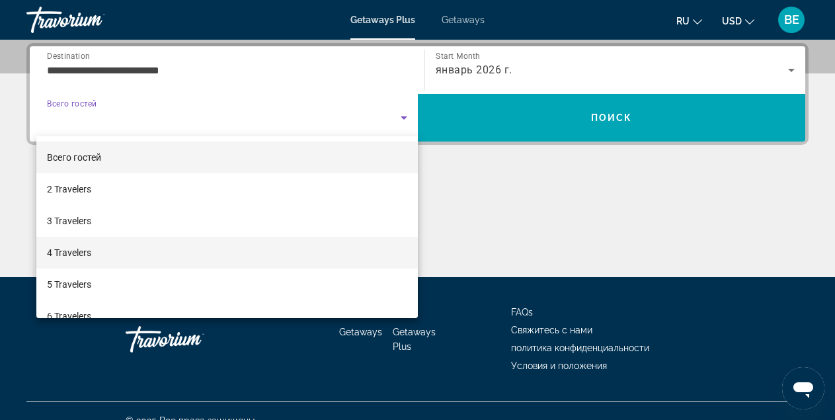
click at [79, 256] on span "4 Travelers" at bounding box center [69, 253] width 44 height 16
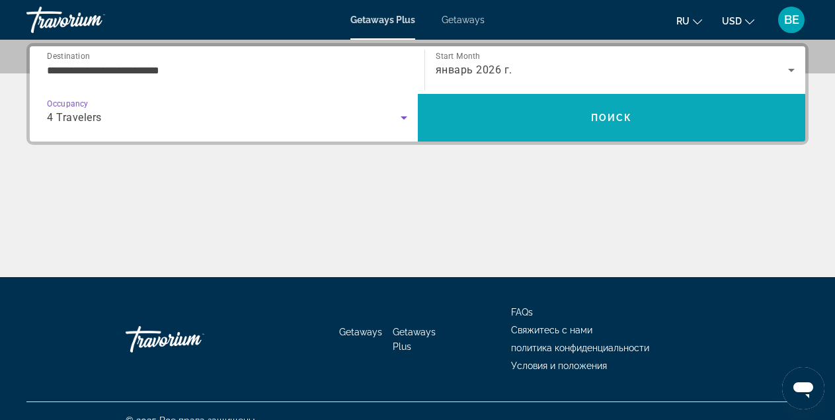
click at [619, 116] on span "Поиск" at bounding box center [612, 117] width 42 height 11
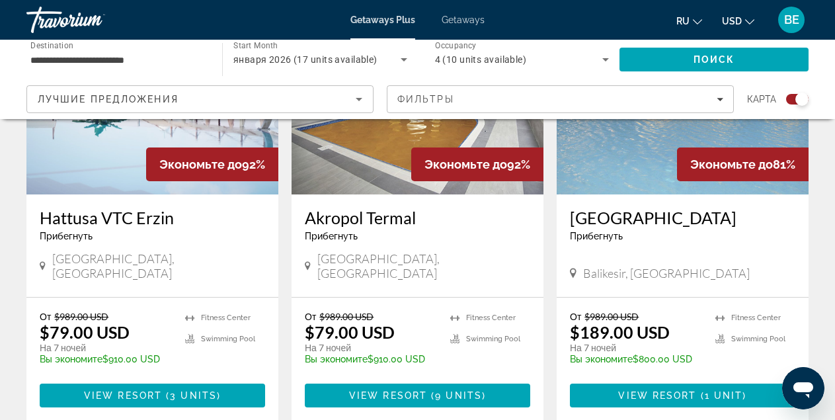
scroll to position [595, 0]
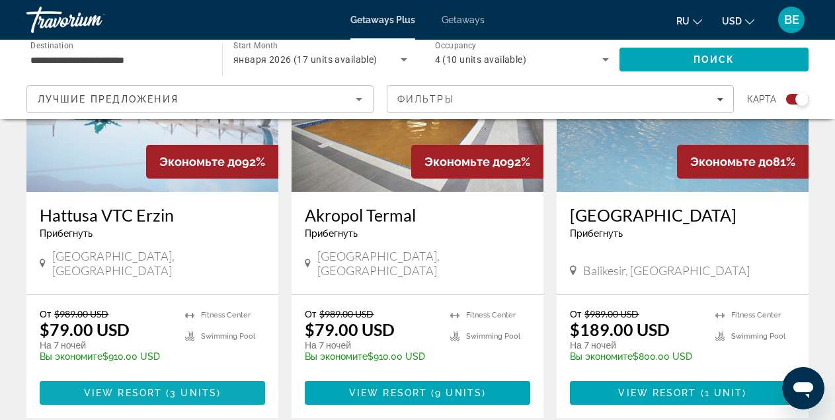
click at [159, 387] on span "View Resort" at bounding box center [123, 392] width 78 height 11
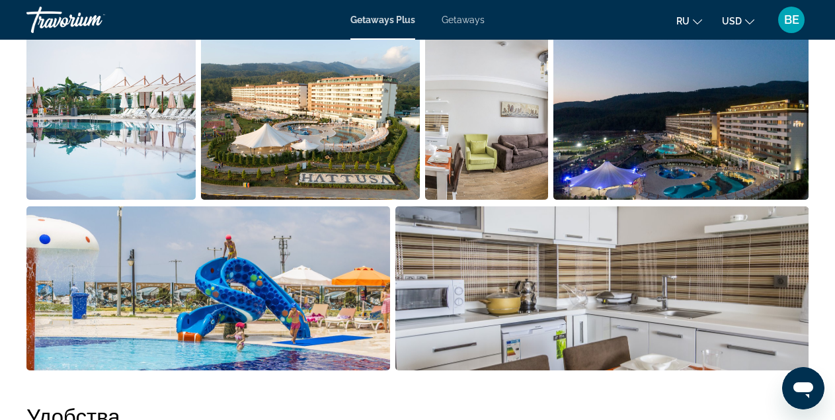
scroll to position [529, 0]
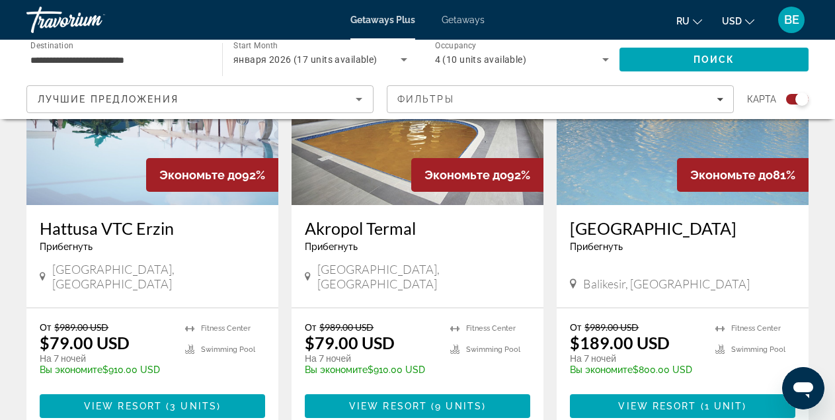
scroll to position [595, 0]
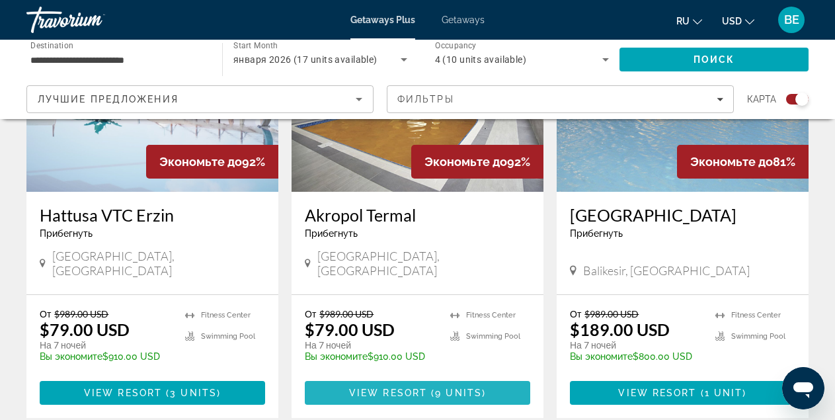
click at [416, 387] on span "View Resort" at bounding box center [388, 392] width 78 height 11
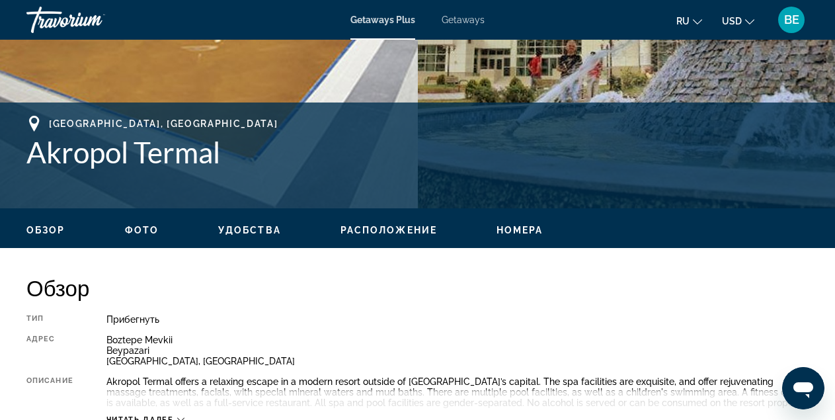
scroll to position [397, 0]
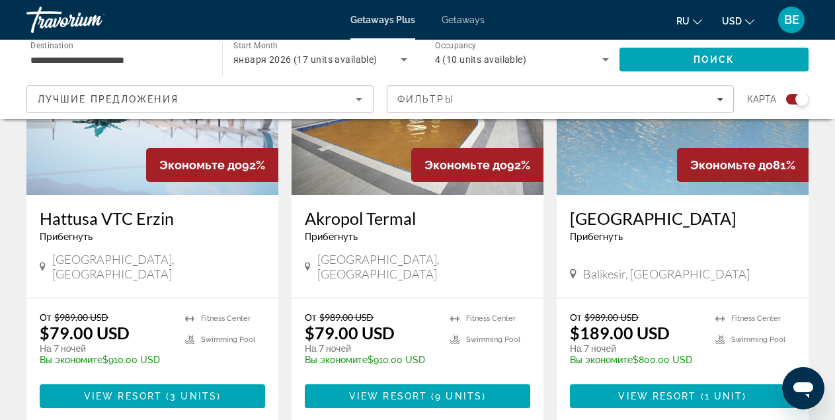
scroll to position [661, 0]
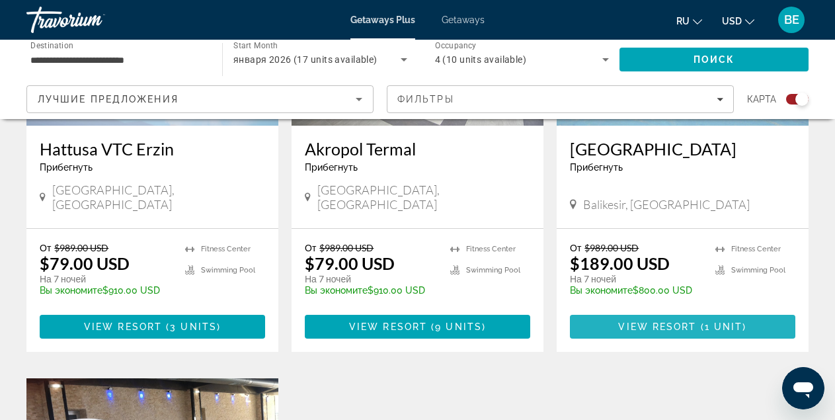
click at [676, 321] on span "View Resort" at bounding box center [657, 326] width 78 height 11
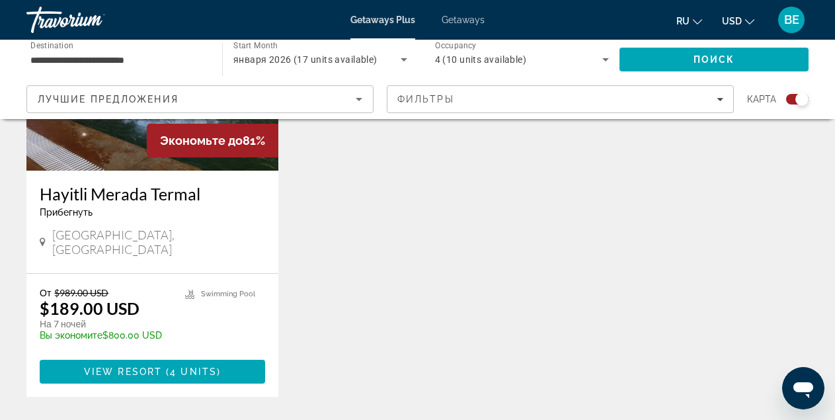
scroll to position [1124, 0]
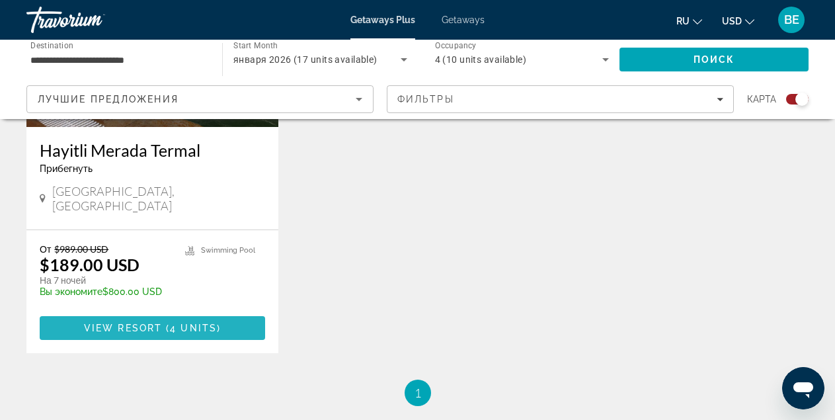
click at [155, 323] on span "View Resort" at bounding box center [123, 328] width 78 height 11
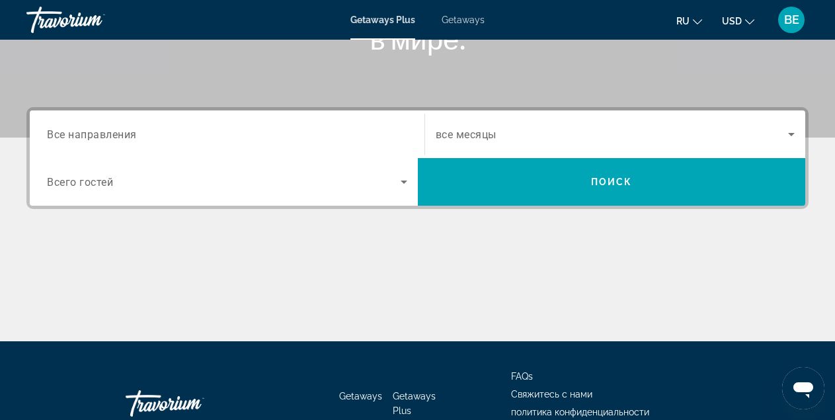
scroll to position [265, 0]
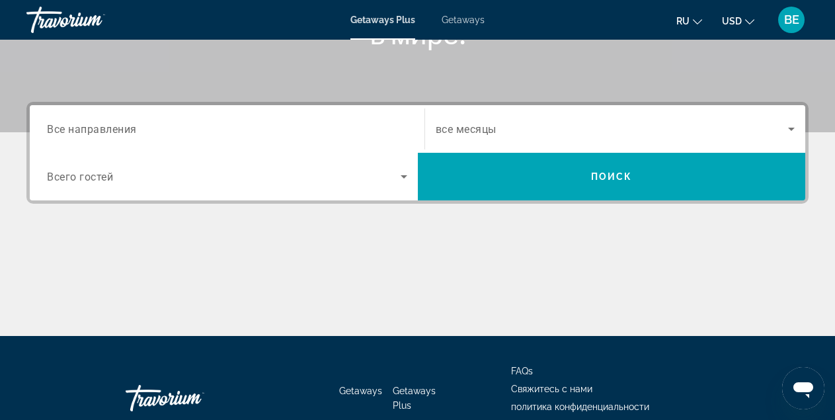
click at [137, 132] on input "Destination Все направления" at bounding box center [227, 130] width 360 height 16
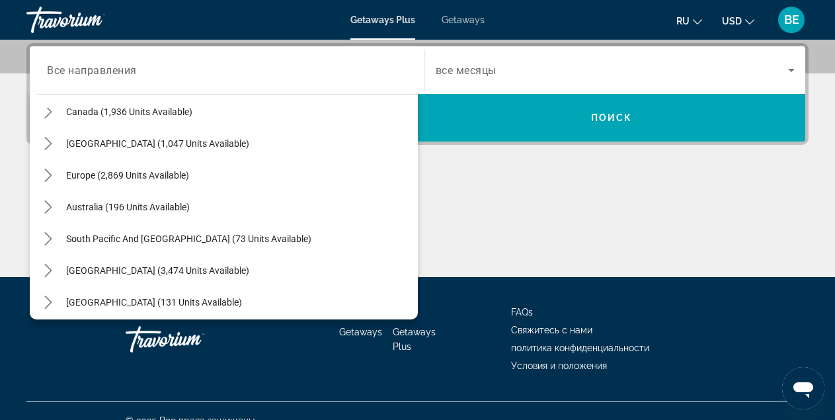
scroll to position [120, 0]
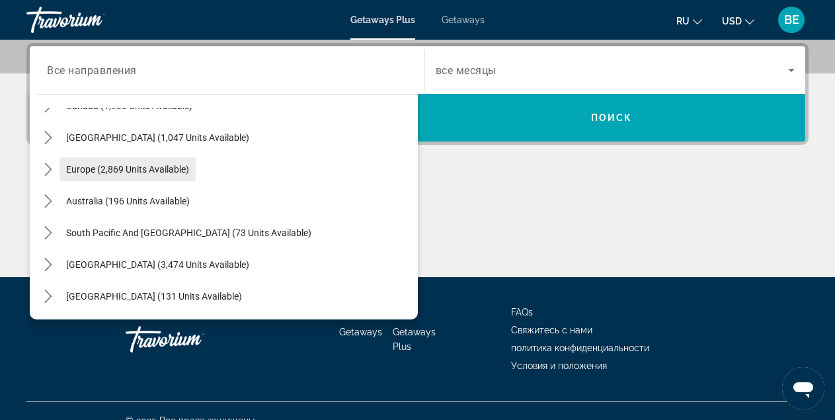
click at [176, 167] on span "Europe (2,869 units available)" at bounding box center [127, 169] width 123 height 11
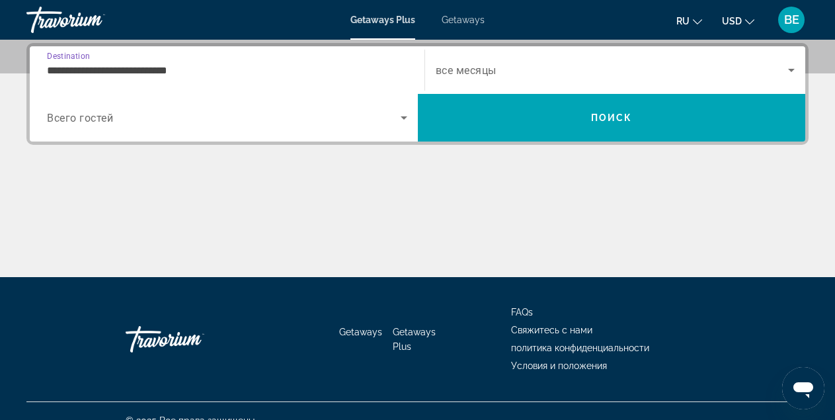
click at [197, 71] on input "**********" at bounding box center [227, 71] width 360 height 16
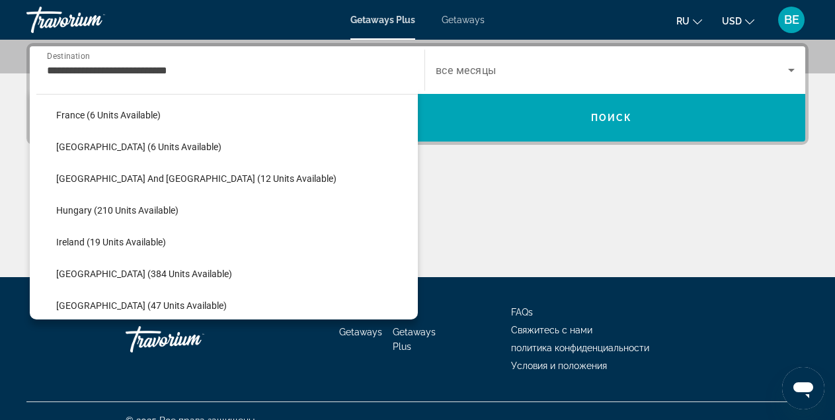
scroll to position [333, 0]
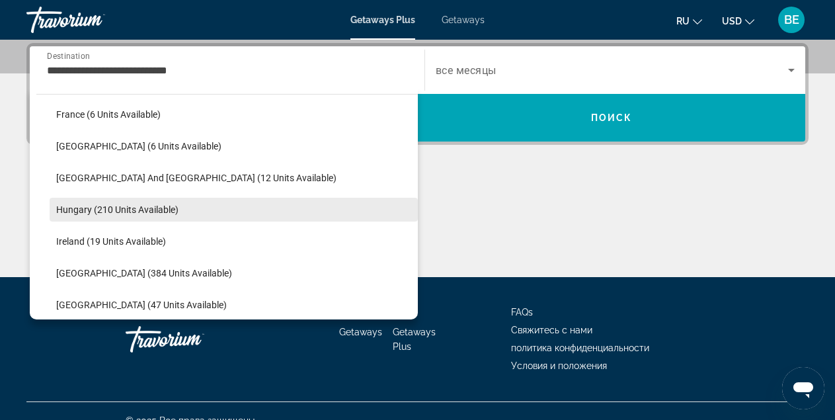
click at [142, 210] on span "Hungary (210 units available)" at bounding box center [117, 209] width 122 height 11
type input "**********"
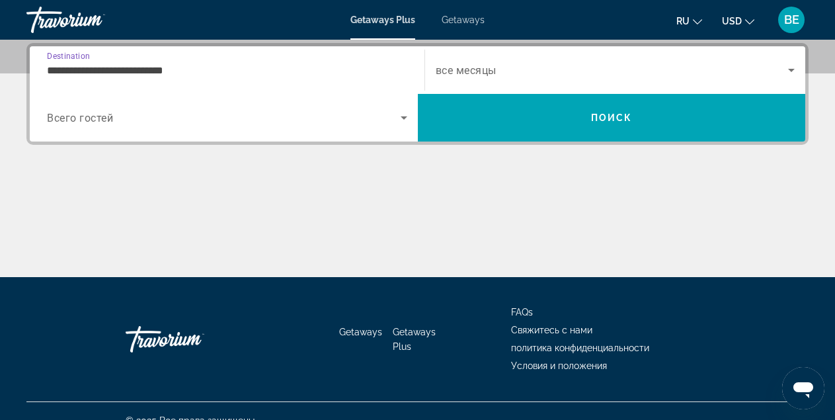
click at [497, 67] on span "Search widget" at bounding box center [612, 70] width 353 height 16
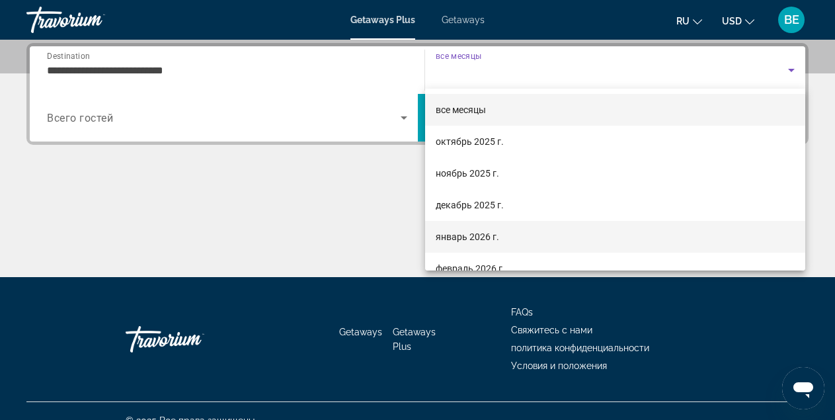
click at [477, 235] on span "январь 2026 г." at bounding box center [467, 237] width 63 height 16
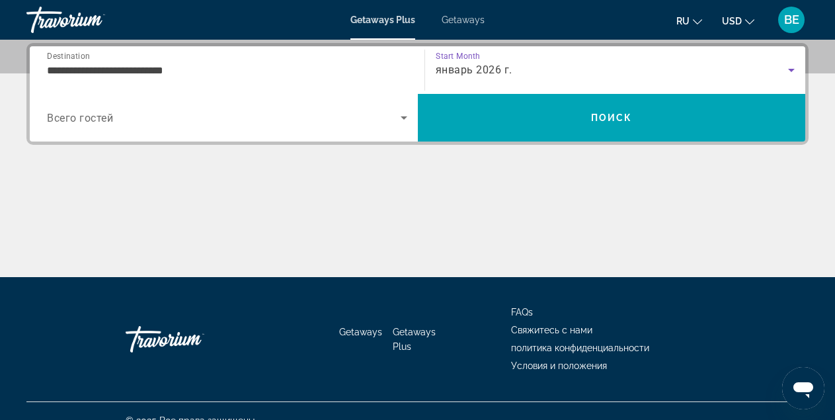
click at [112, 118] on span "Всего гостей" at bounding box center [80, 118] width 66 height 13
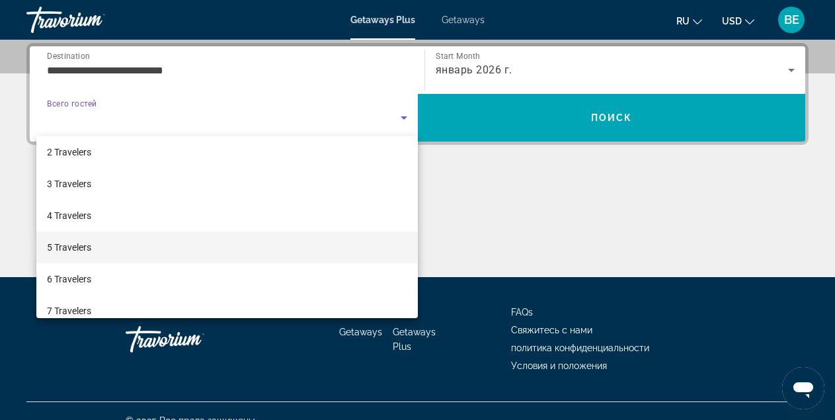
scroll to position [38, 0]
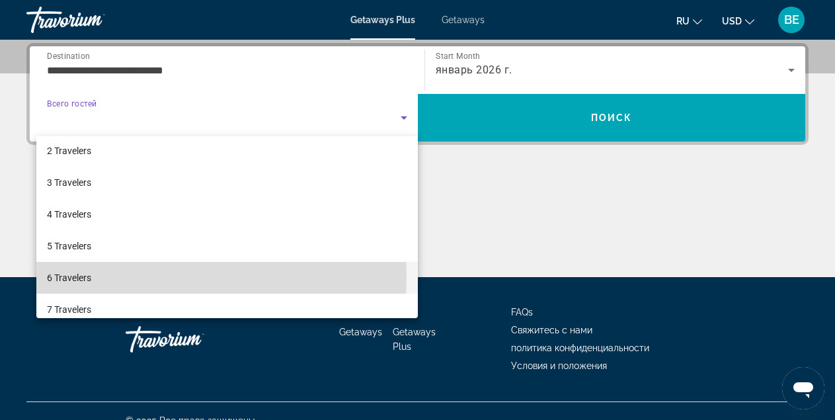
click at [73, 277] on span "6 Travelers" at bounding box center [69, 278] width 44 height 16
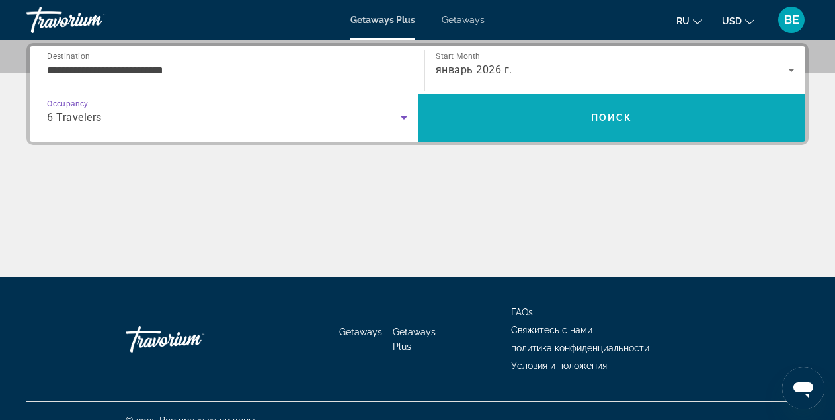
click at [633, 111] on span "Search" at bounding box center [612, 118] width 388 height 32
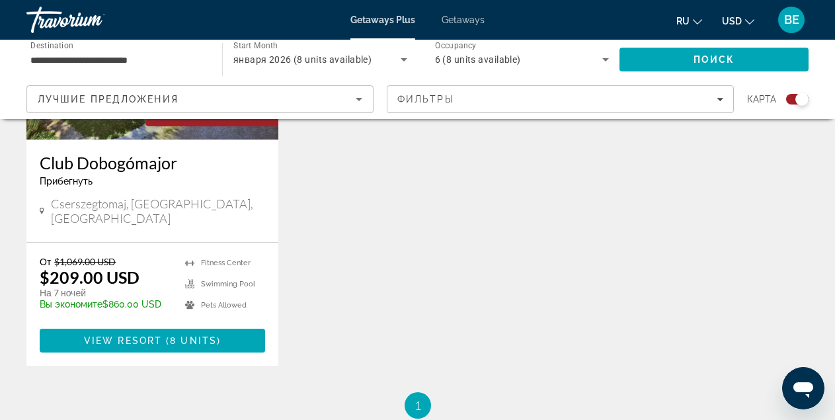
scroll to position [661, 0]
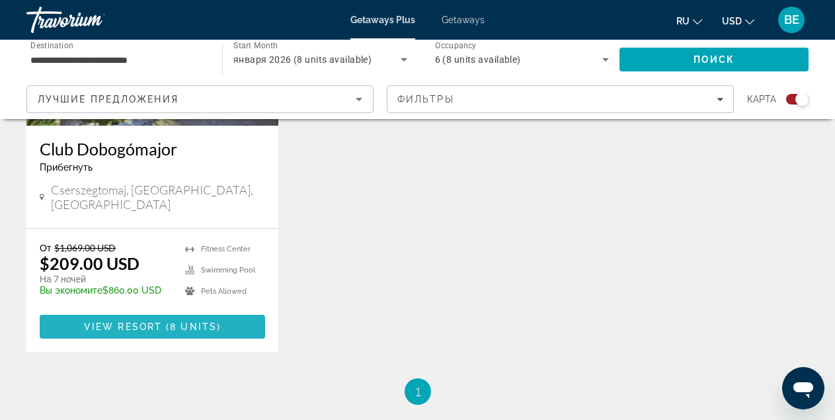
click at [166, 321] on span "( 8 units )" at bounding box center [191, 326] width 59 height 11
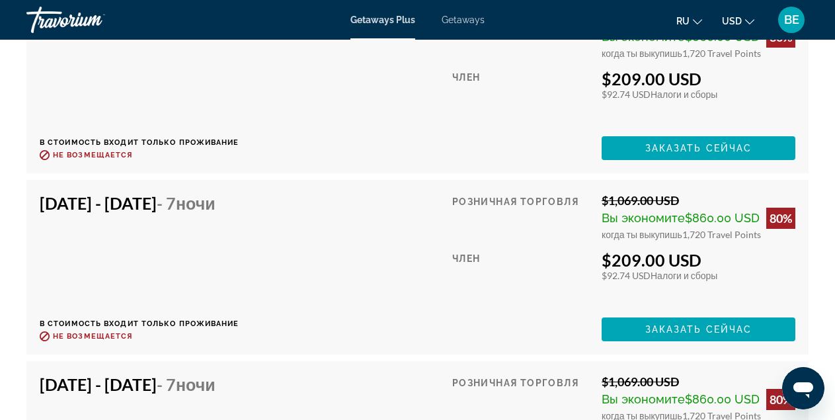
scroll to position [2643, 0]
